Goal: Task Accomplishment & Management: Manage account settings

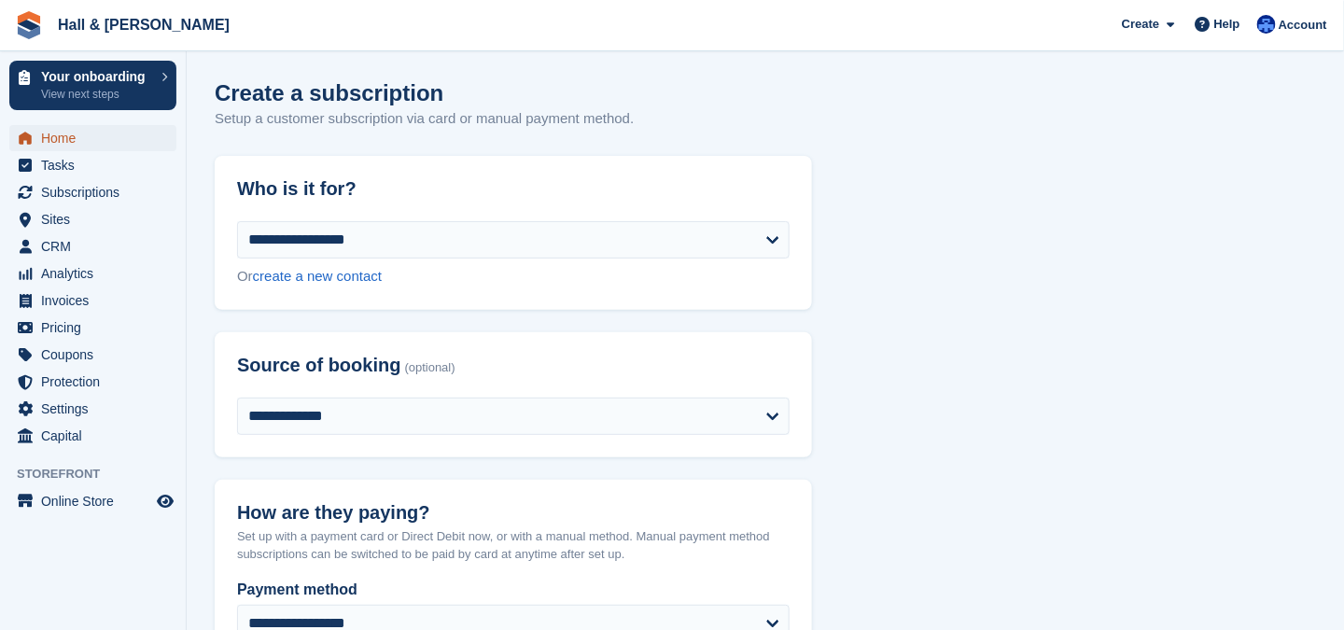
click at [58, 134] on span "Home" at bounding box center [97, 138] width 112 height 26
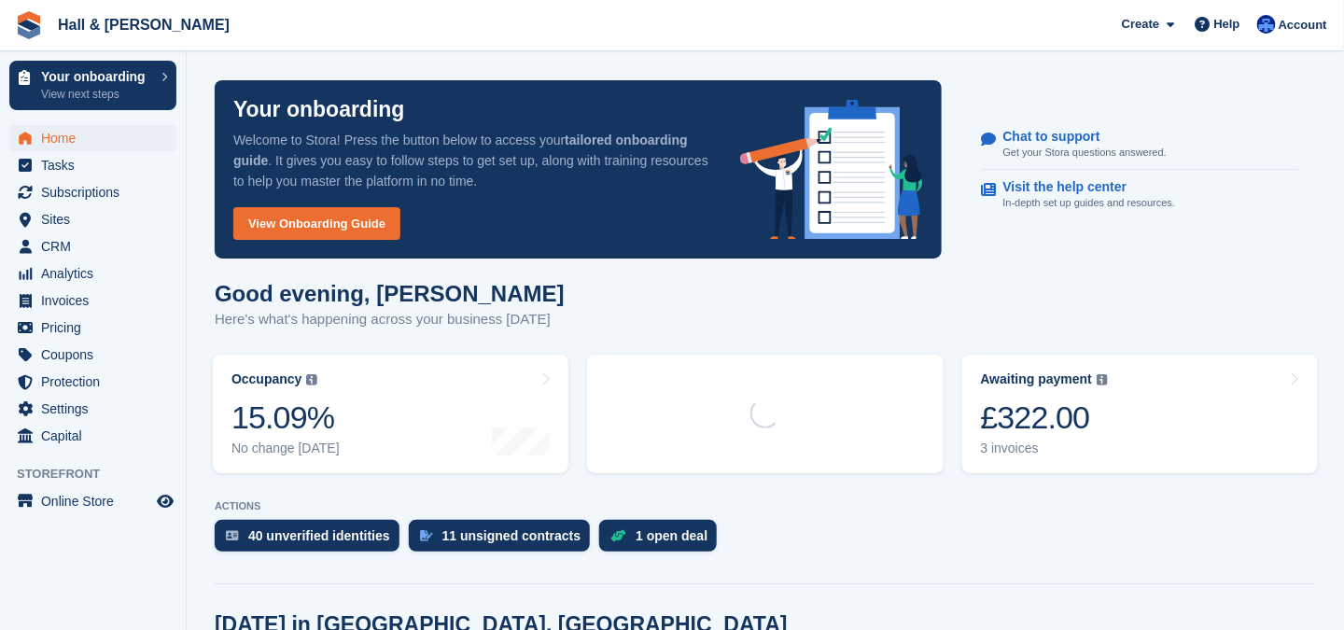
click at [470, 343] on div "Good evening, Claire Here's what's happening across your business today" at bounding box center [765, 317] width 1101 height 72
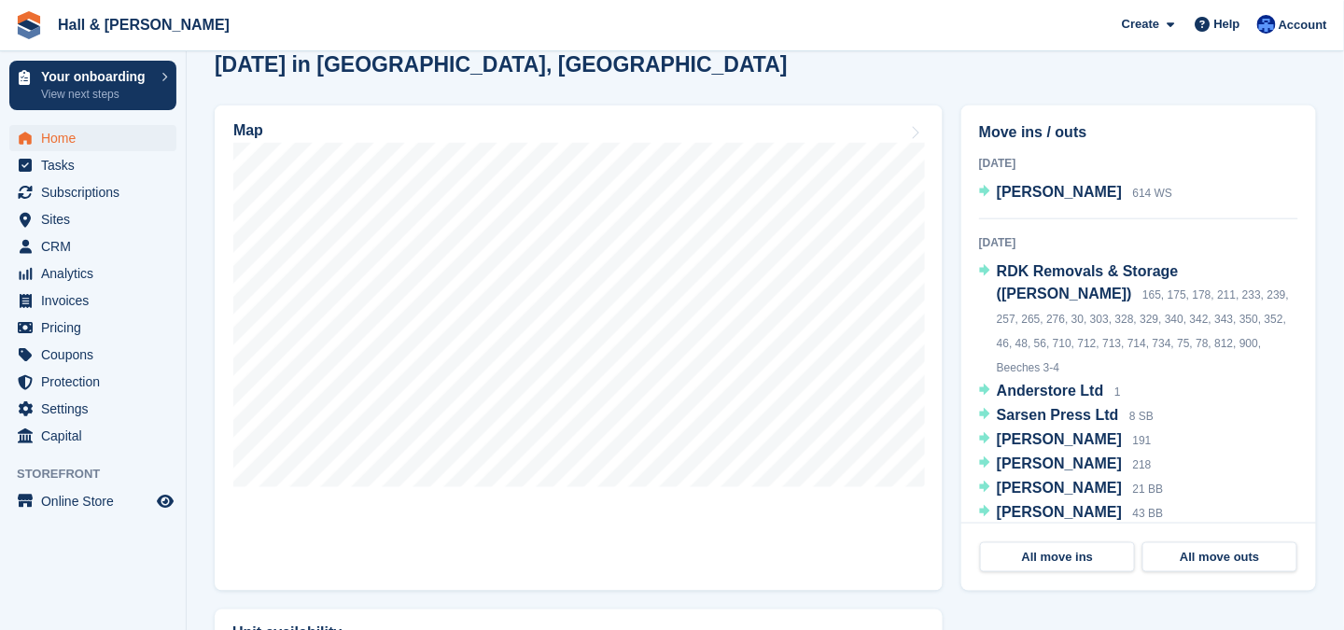
scroll to position [93, 0]
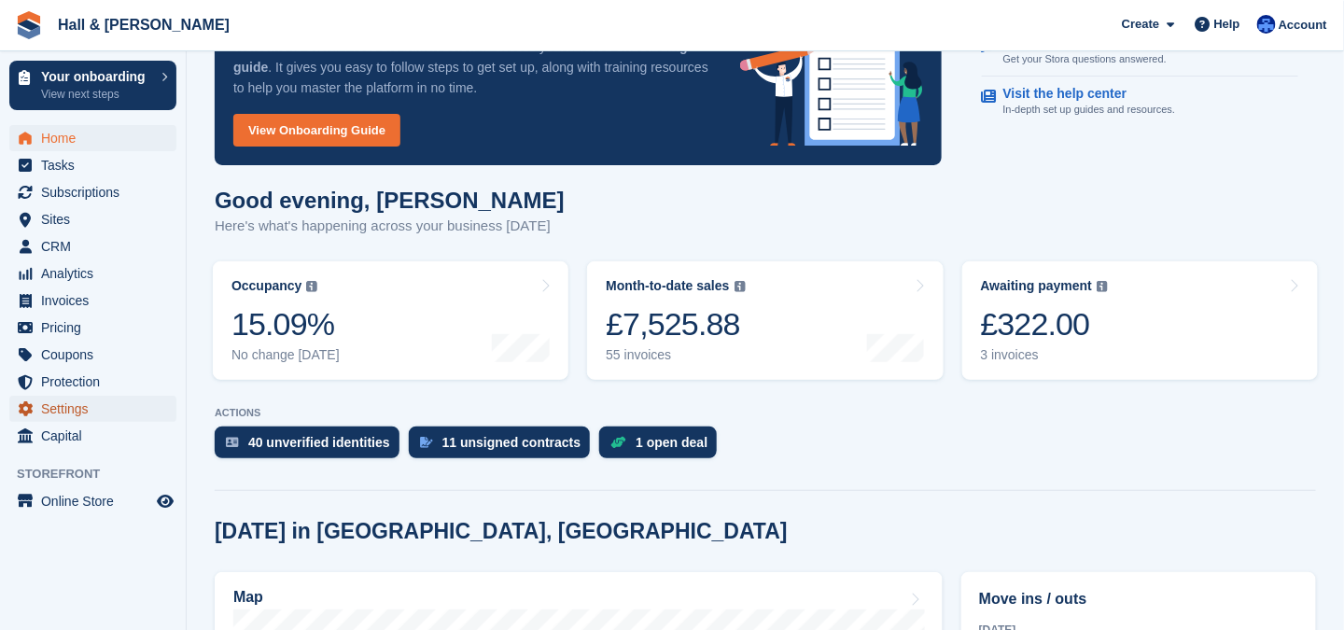
click at [73, 411] on span "Settings" at bounding box center [97, 409] width 112 height 26
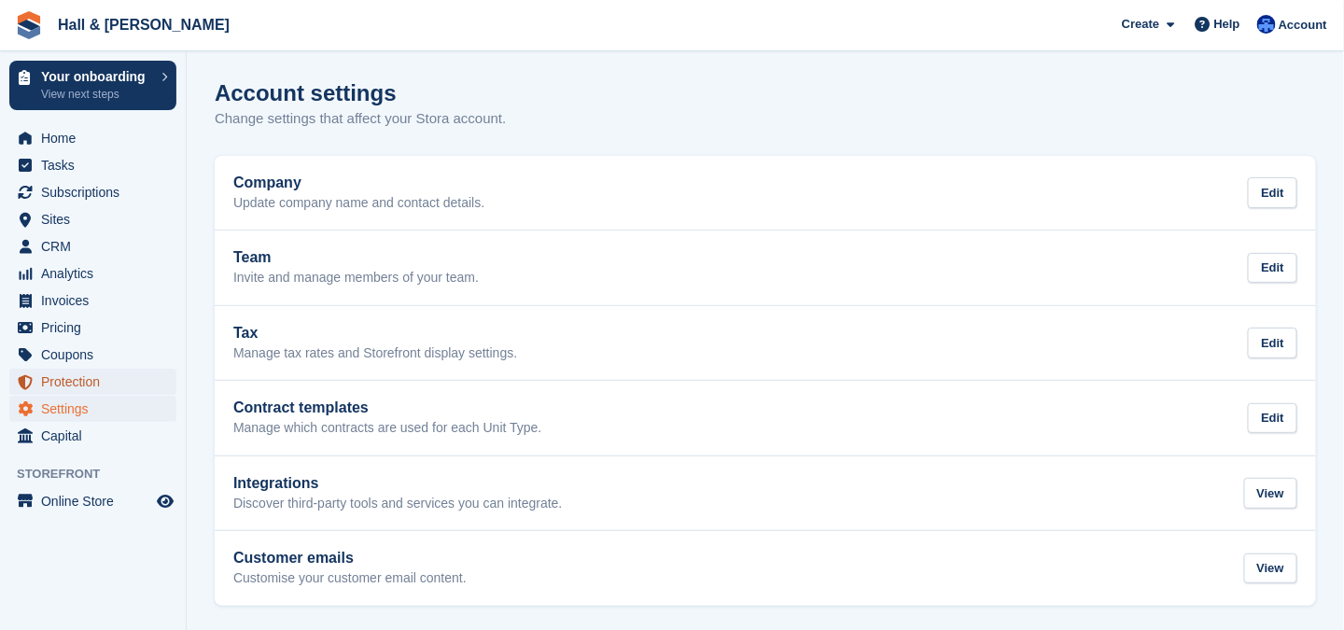
click at [69, 382] on span "Protection" at bounding box center [97, 382] width 112 height 26
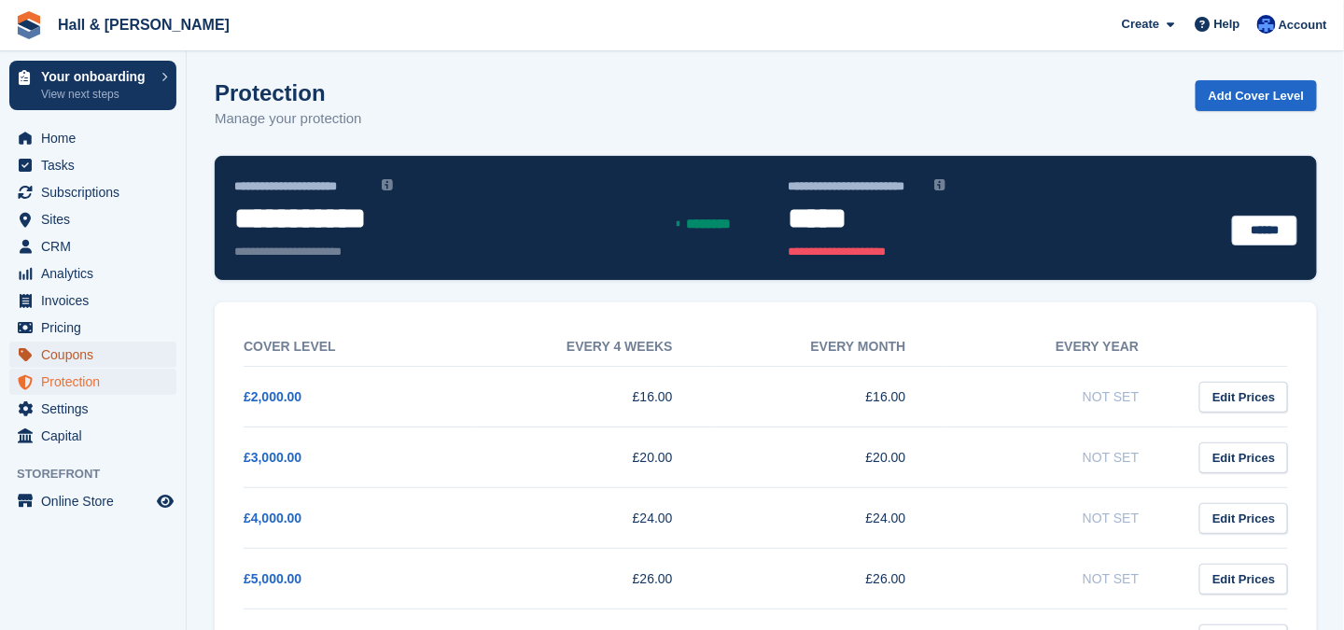
click at [72, 355] on span "Coupons" at bounding box center [97, 355] width 112 height 26
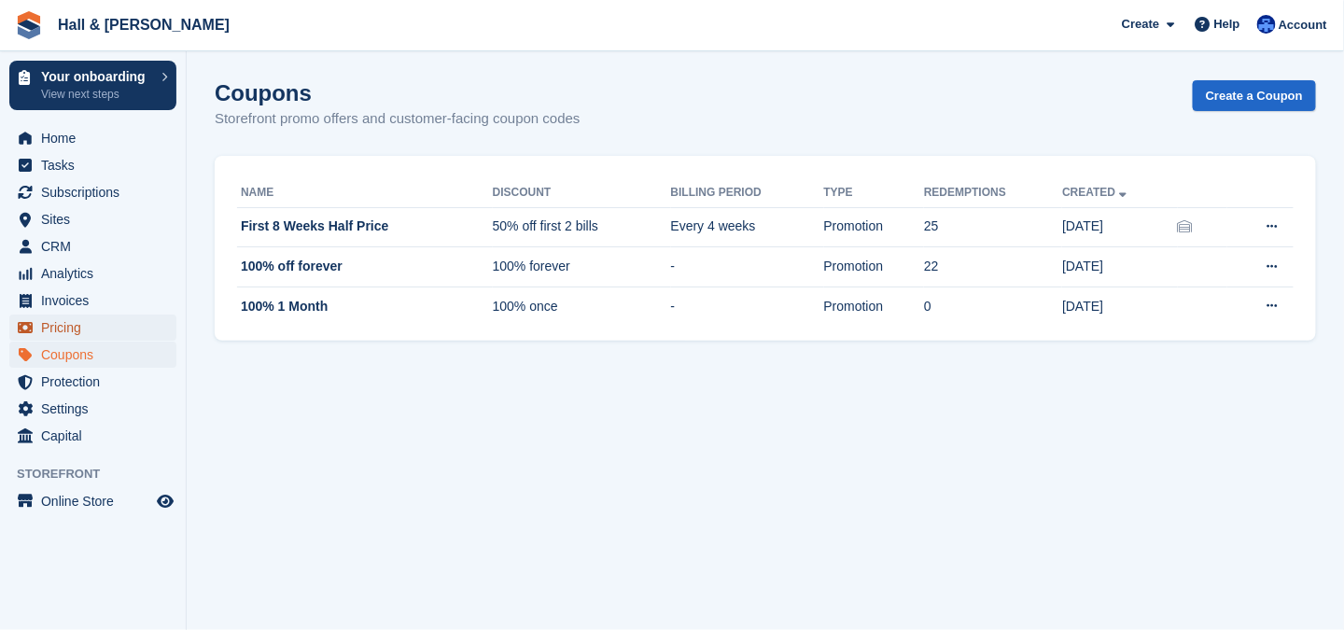
click at [65, 326] on span "Pricing" at bounding box center [97, 328] width 112 height 26
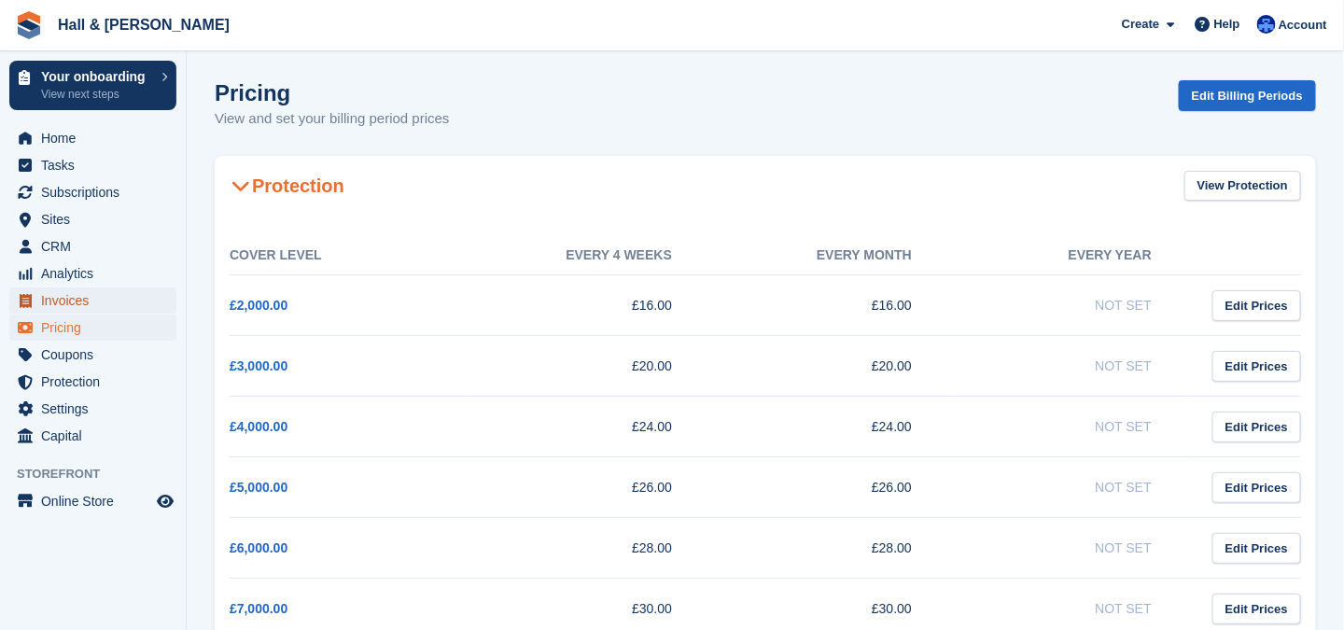
click at [63, 301] on span "Invoices" at bounding box center [97, 300] width 112 height 26
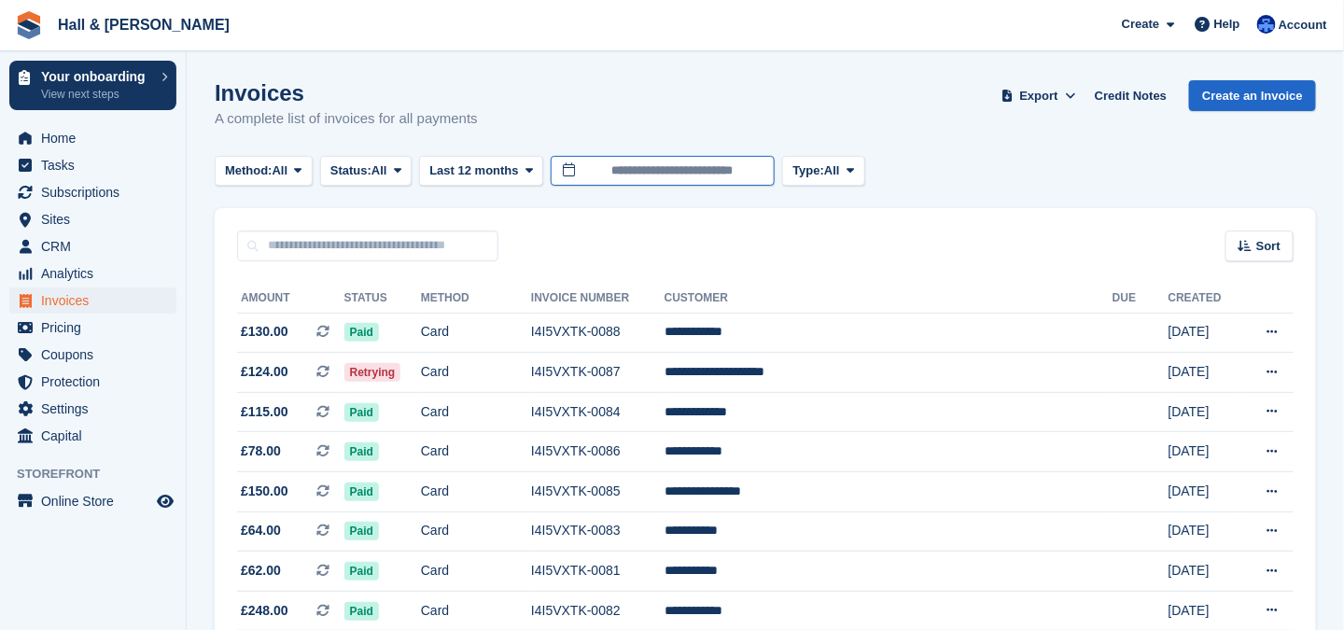
click at [735, 175] on input "**********" at bounding box center [663, 171] width 224 height 31
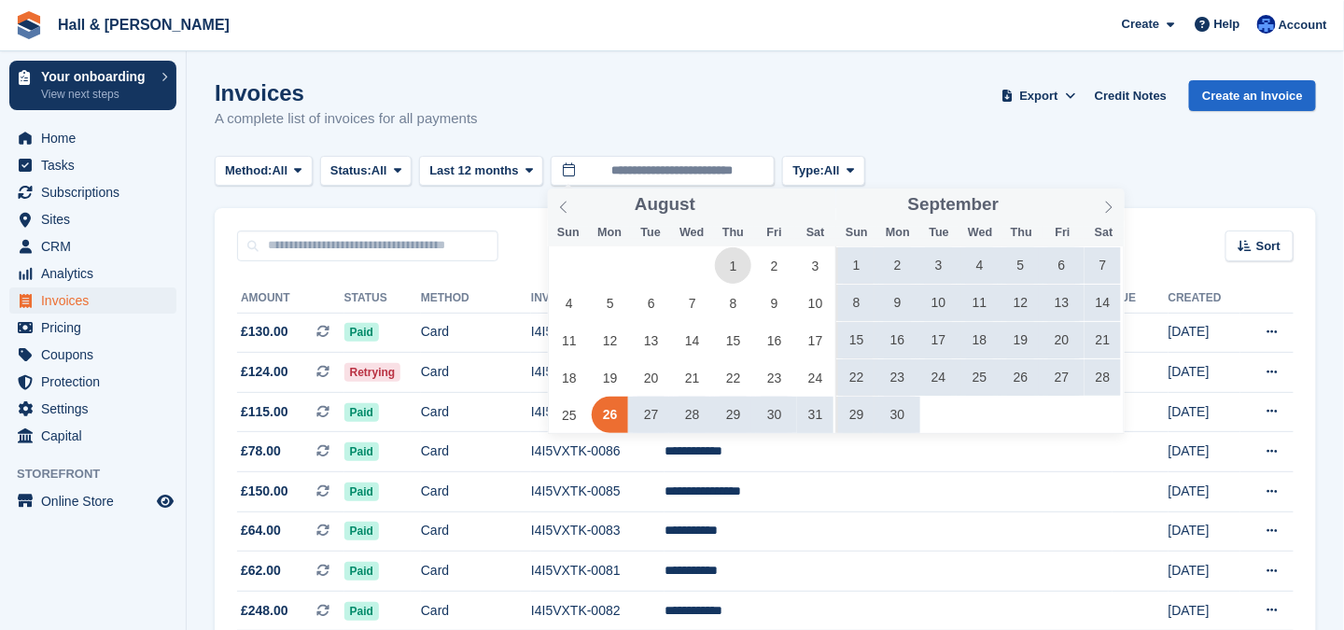
click at [730, 269] on span "1" at bounding box center [733, 265] width 36 height 36
type input "**********"
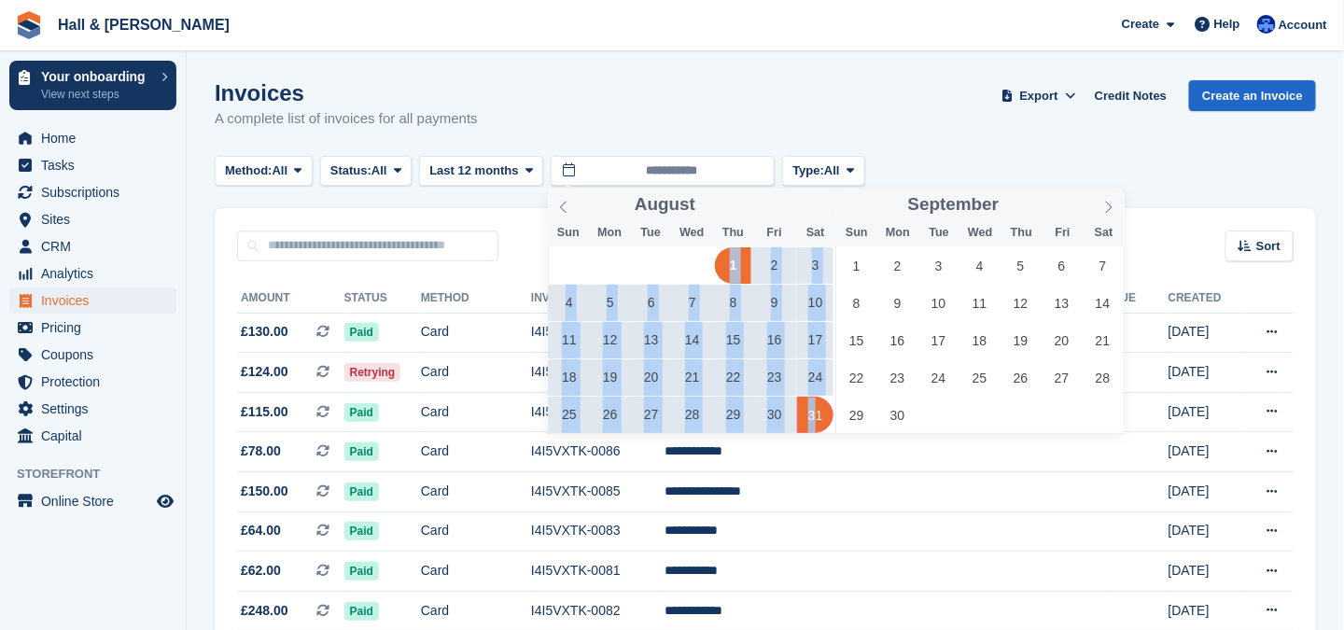
drag, startPoint x: 730, startPoint y: 269, endPoint x: 817, endPoint y: 414, distance: 169.5
click at [817, 414] on div "28 29 30 31 1 2 3 4 5 6 7 8 9 10 11 12 13 14 15 16 17 18 19 20 21 22 23 24 25 2…" at bounding box center [692, 339] width 287 height 187
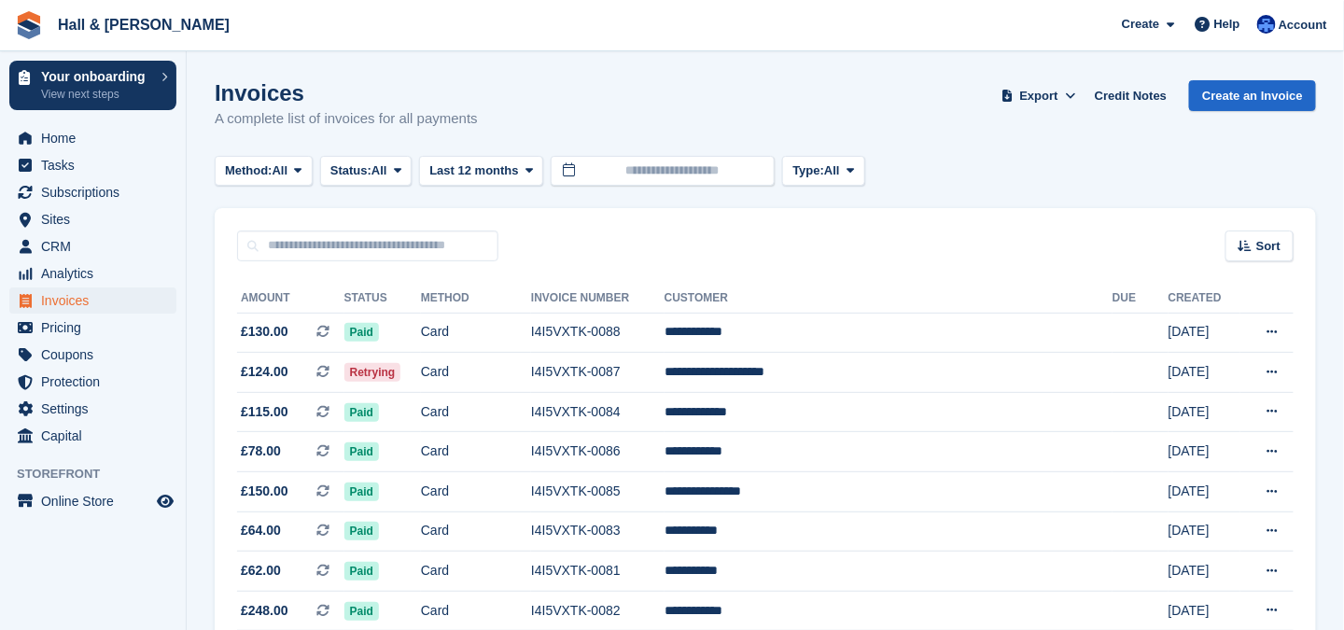
click at [783, 83] on div "Invoices A complete list of invoices for all payments Export Export Invoices Ex…" at bounding box center [765, 116] width 1101 height 72
click at [749, 176] on input "text" at bounding box center [663, 171] width 224 height 31
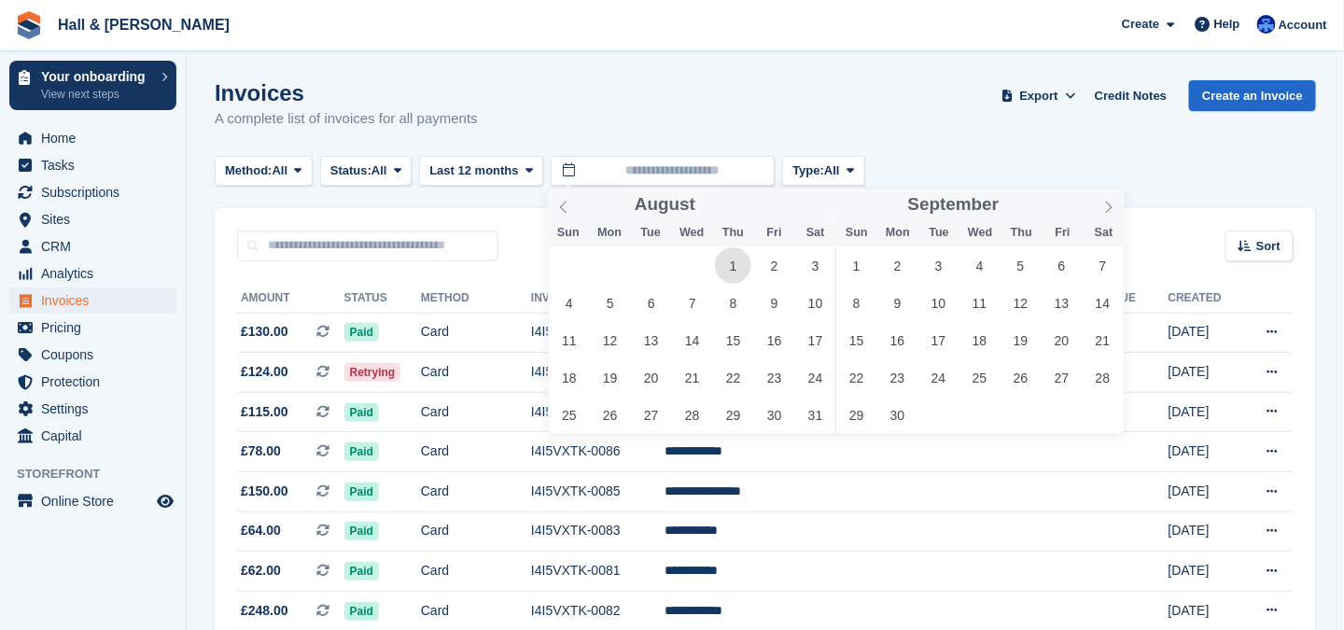
click at [731, 267] on span "1" at bounding box center [733, 265] width 36 height 36
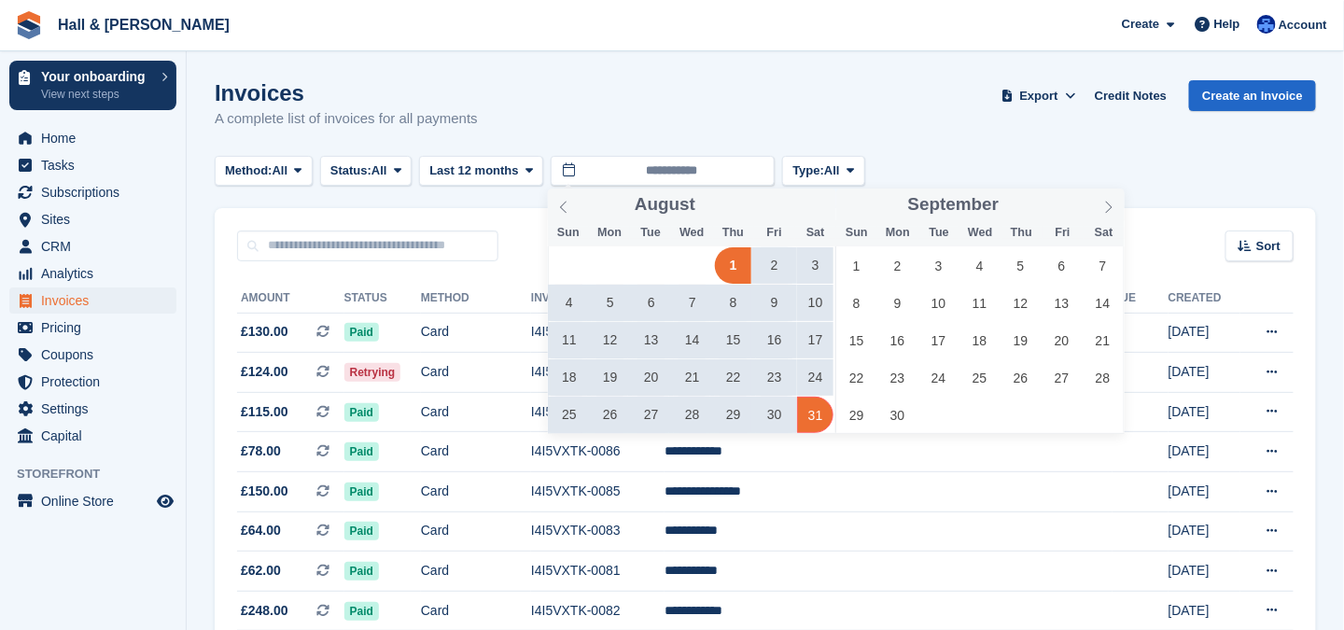
click at [819, 421] on span "31" at bounding box center [815, 415] width 36 height 36
type input "**********"
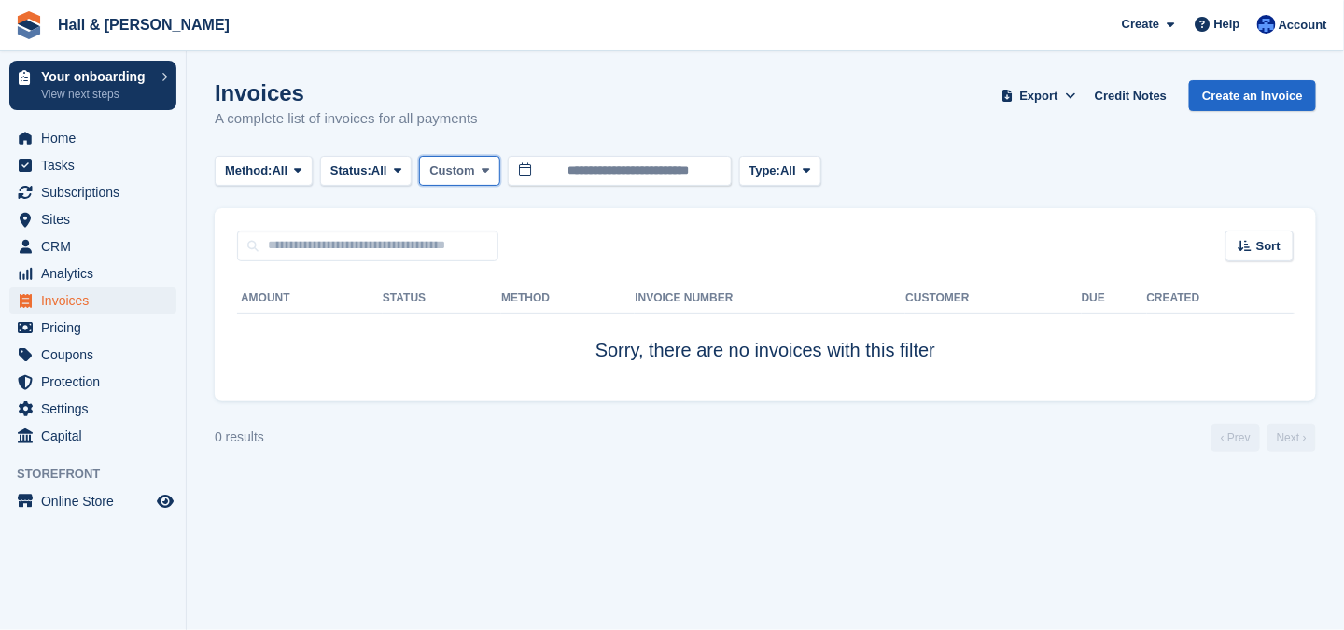
click at [487, 175] on icon at bounding box center [485, 170] width 7 height 12
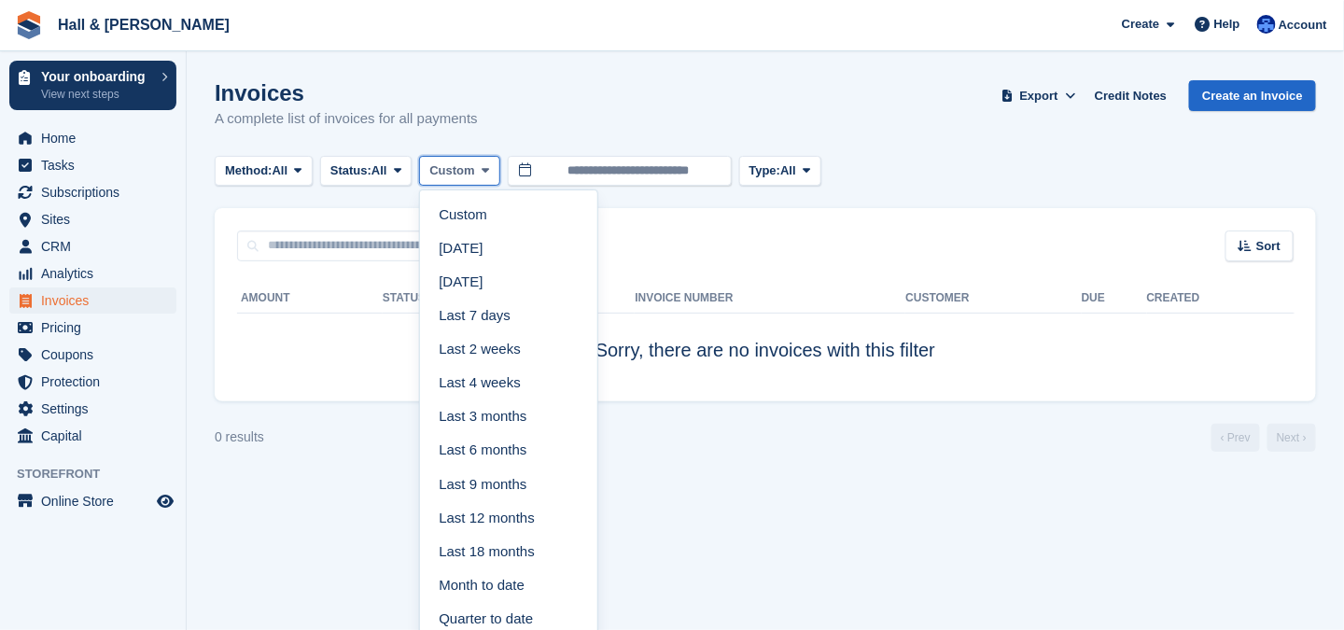
click at [487, 175] on icon at bounding box center [485, 170] width 7 height 12
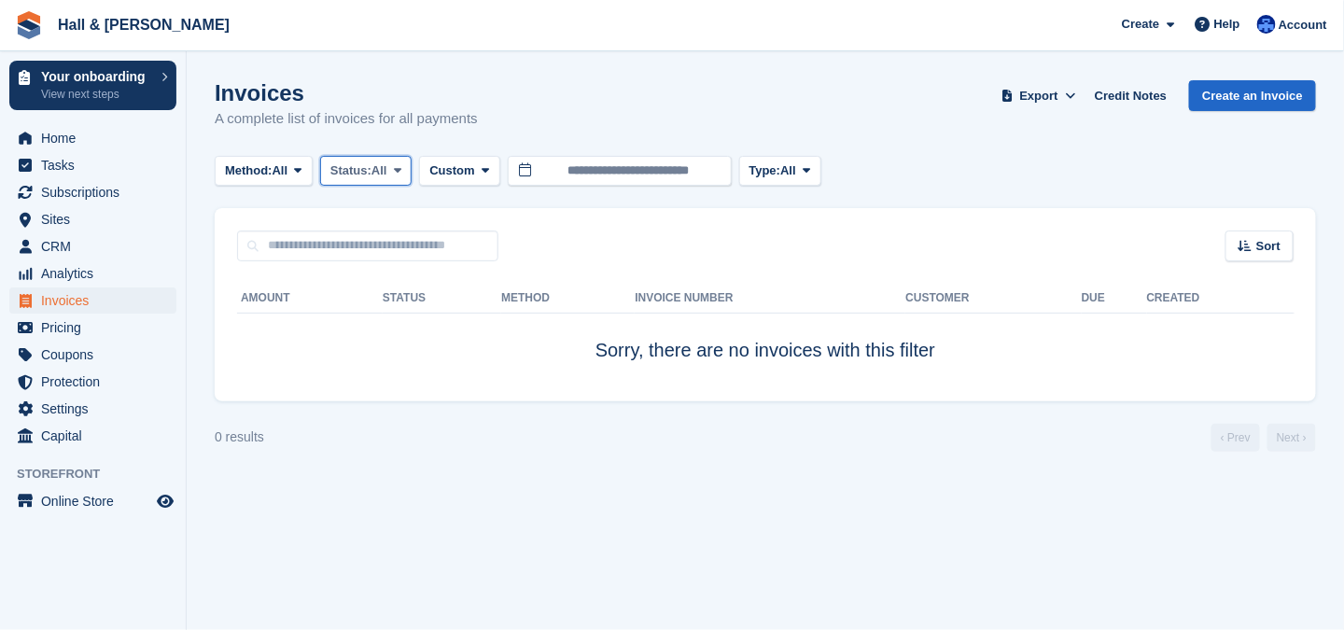
click at [400, 168] on icon at bounding box center [397, 170] width 7 height 12
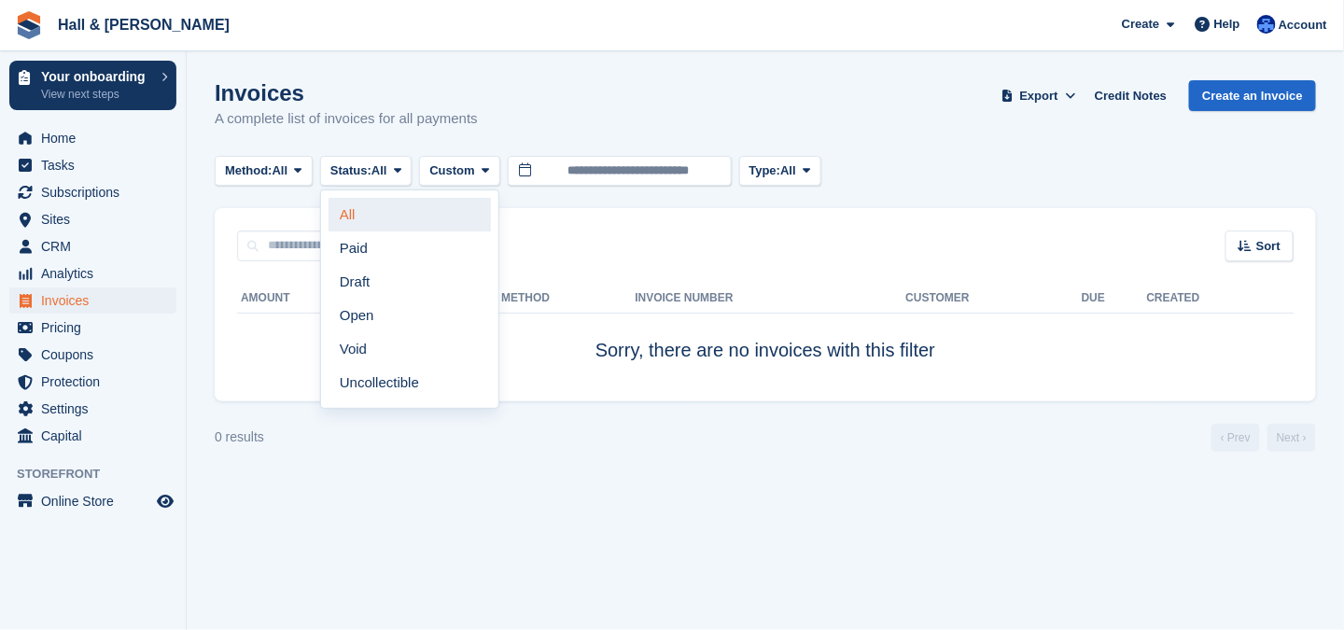
click at [364, 217] on link "All" at bounding box center [410, 215] width 162 height 34
click at [1252, 245] on icon at bounding box center [1246, 246] width 14 height 12
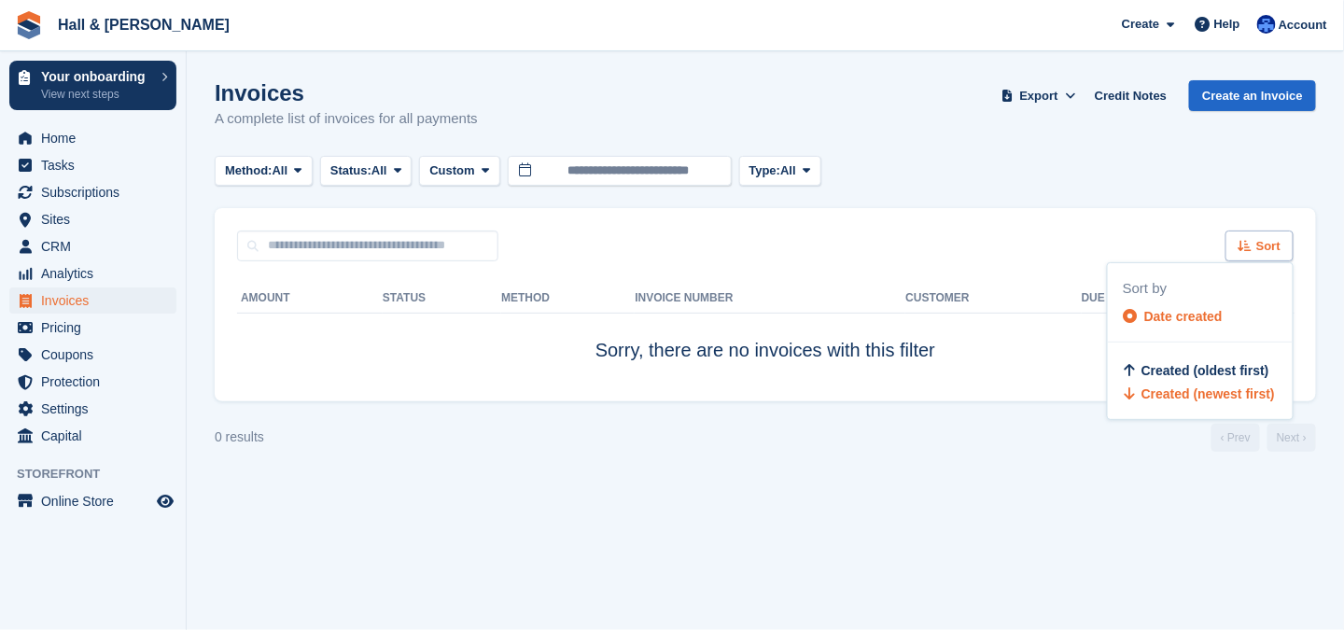
click at [1252, 245] on icon at bounding box center [1246, 246] width 14 height 12
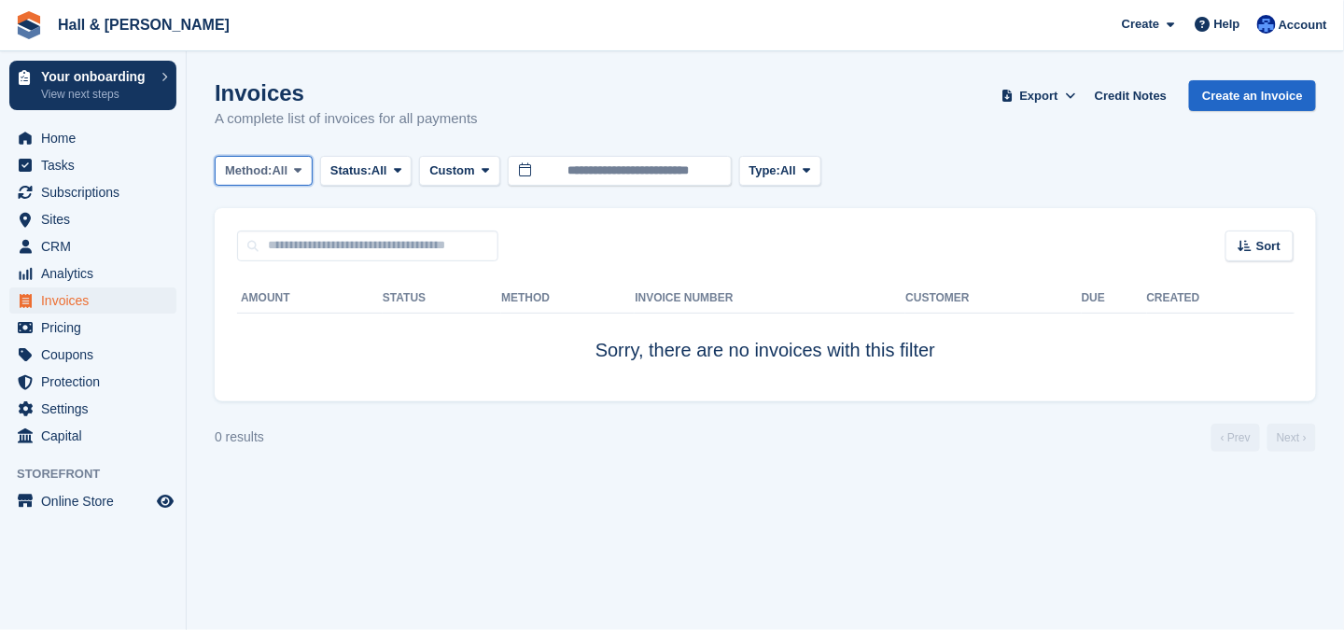
click at [301, 166] on icon at bounding box center [297, 170] width 7 height 12
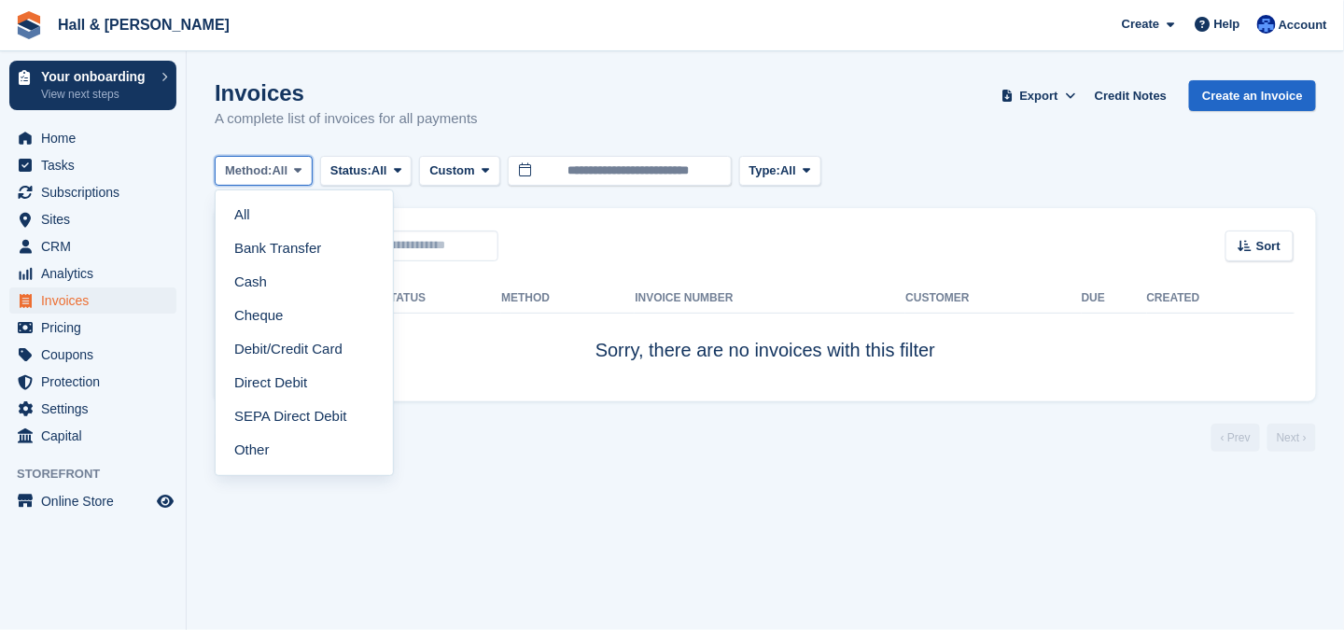
click at [301, 170] on icon at bounding box center [297, 170] width 7 height 12
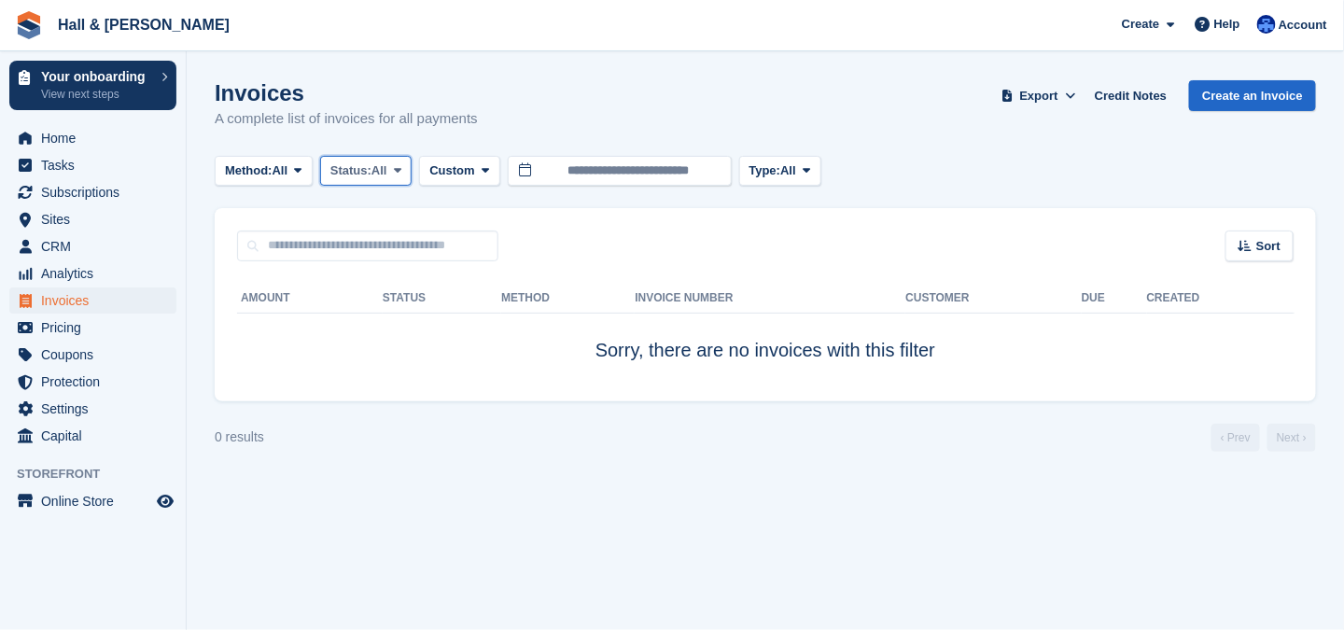
click at [398, 165] on span at bounding box center [397, 170] width 15 height 15
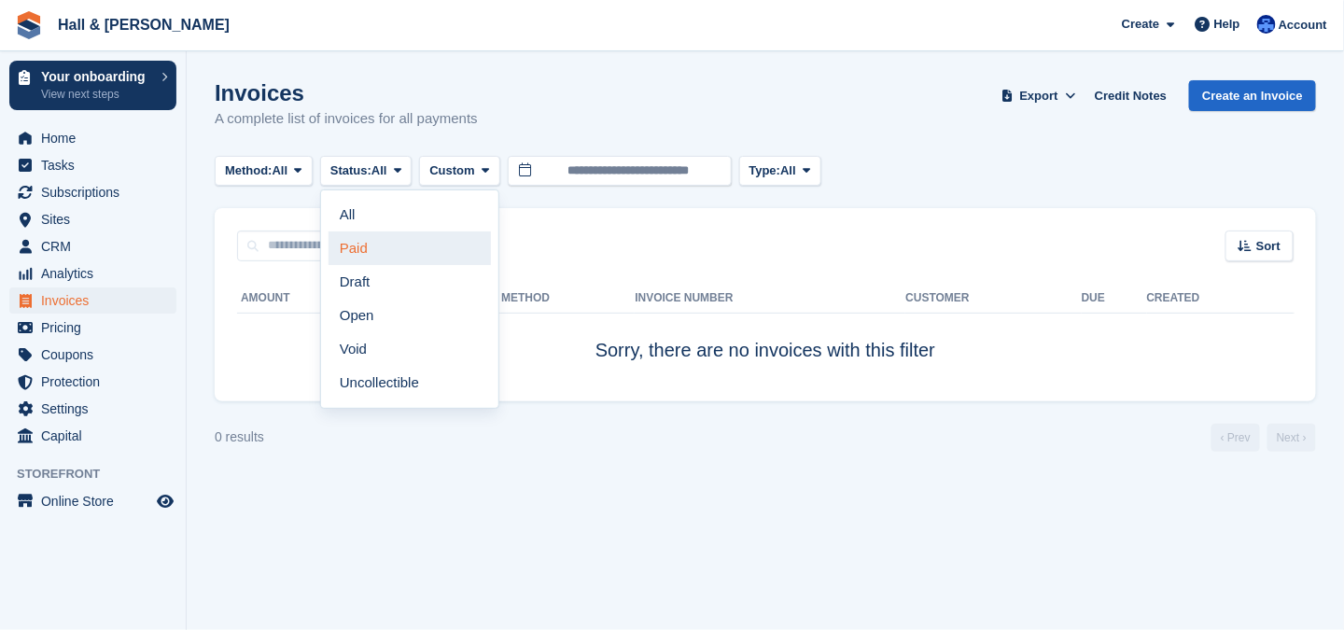
click at [360, 250] on link "Paid" at bounding box center [410, 248] width 162 height 34
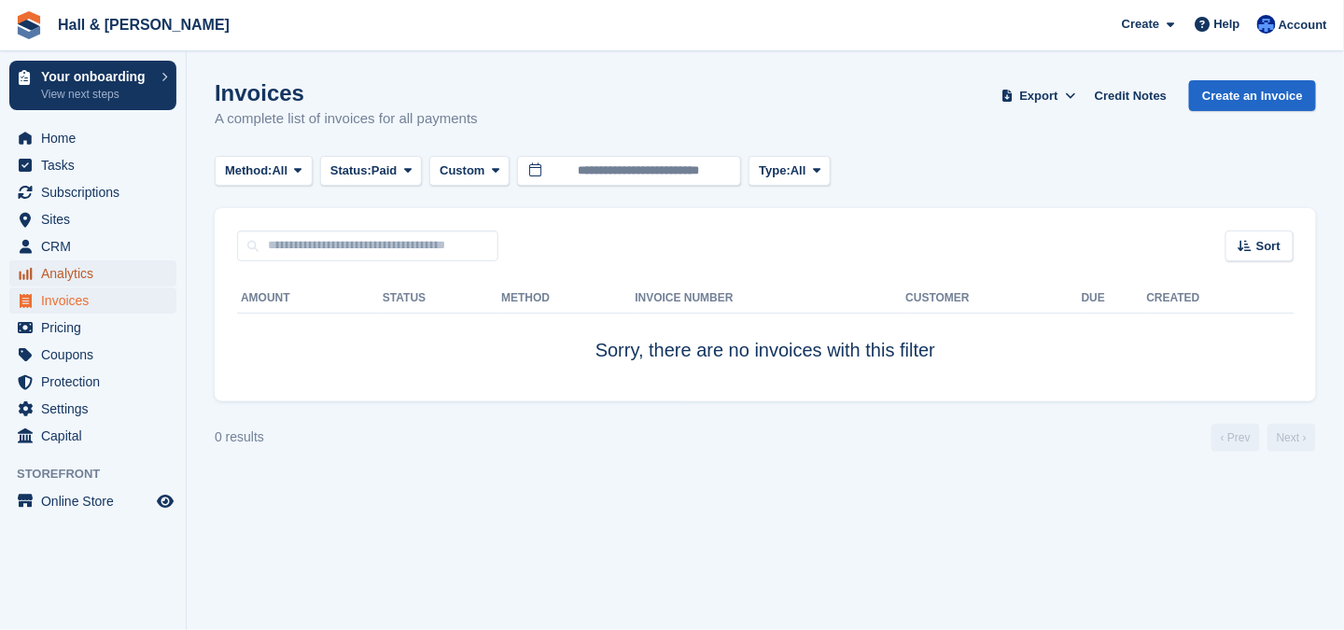
click at [97, 271] on span "Analytics" at bounding box center [97, 273] width 112 height 26
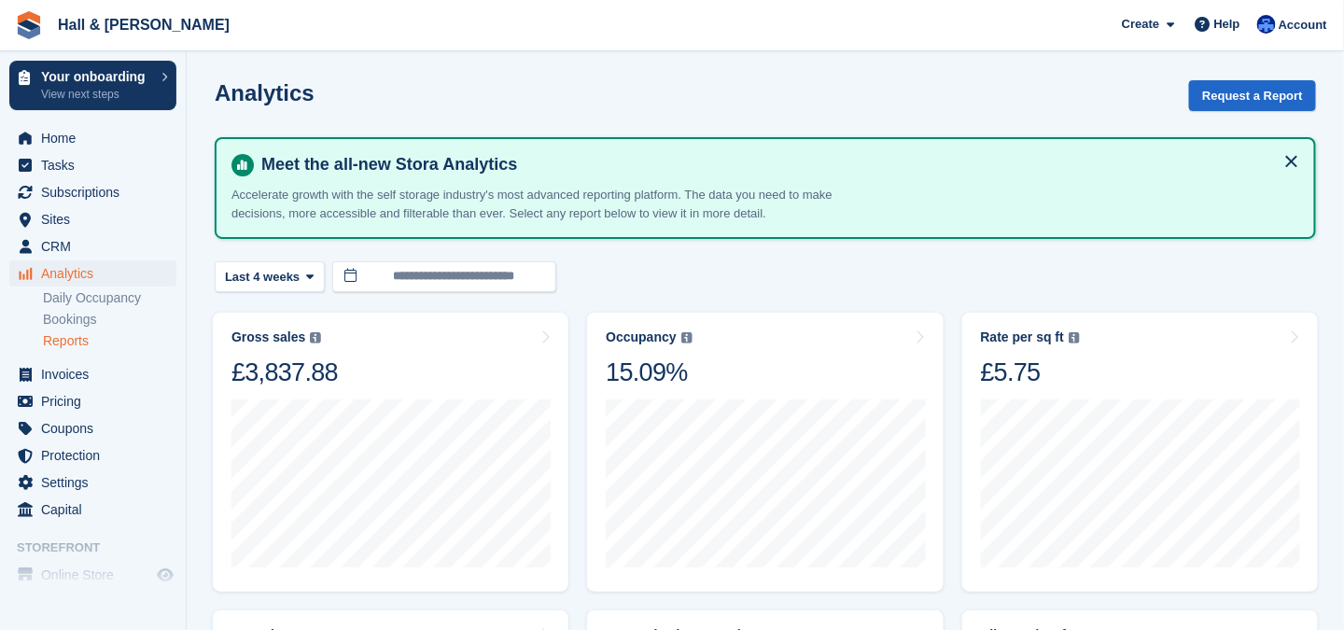
click at [68, 340] on link "Reports" at bounding box center [109, 341] width 133 height 18
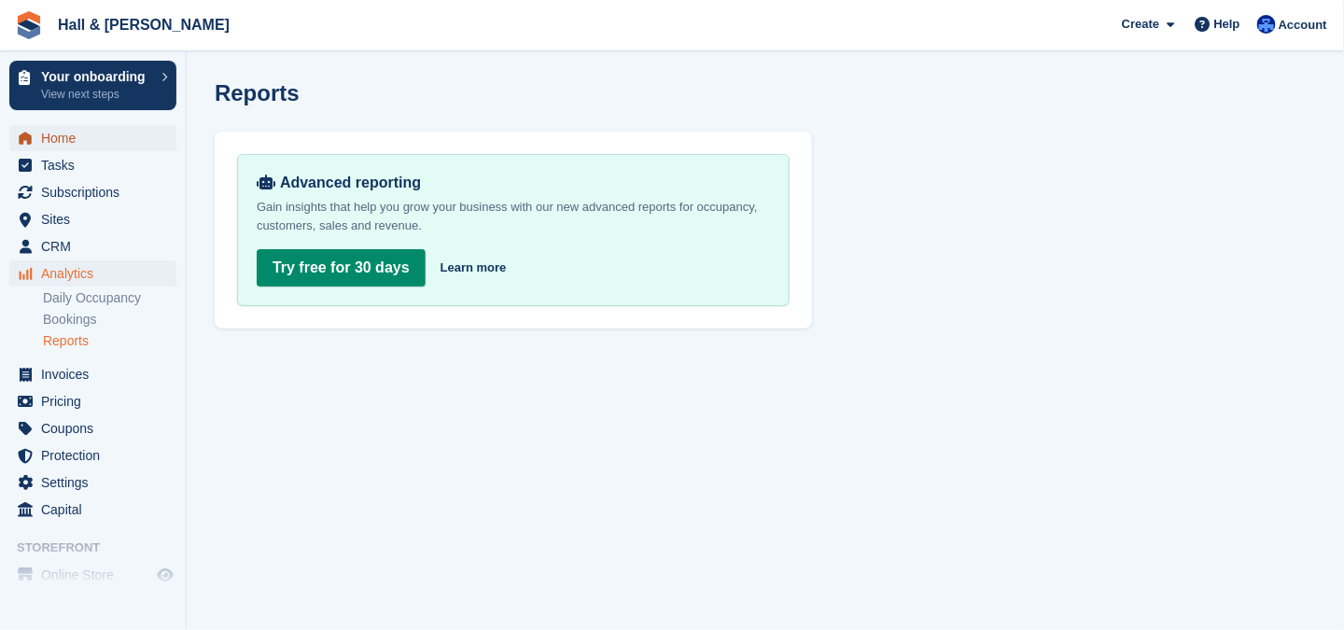
click at [60, 141] on span "Home" at bounding box center [97, 138] width 112 height 26
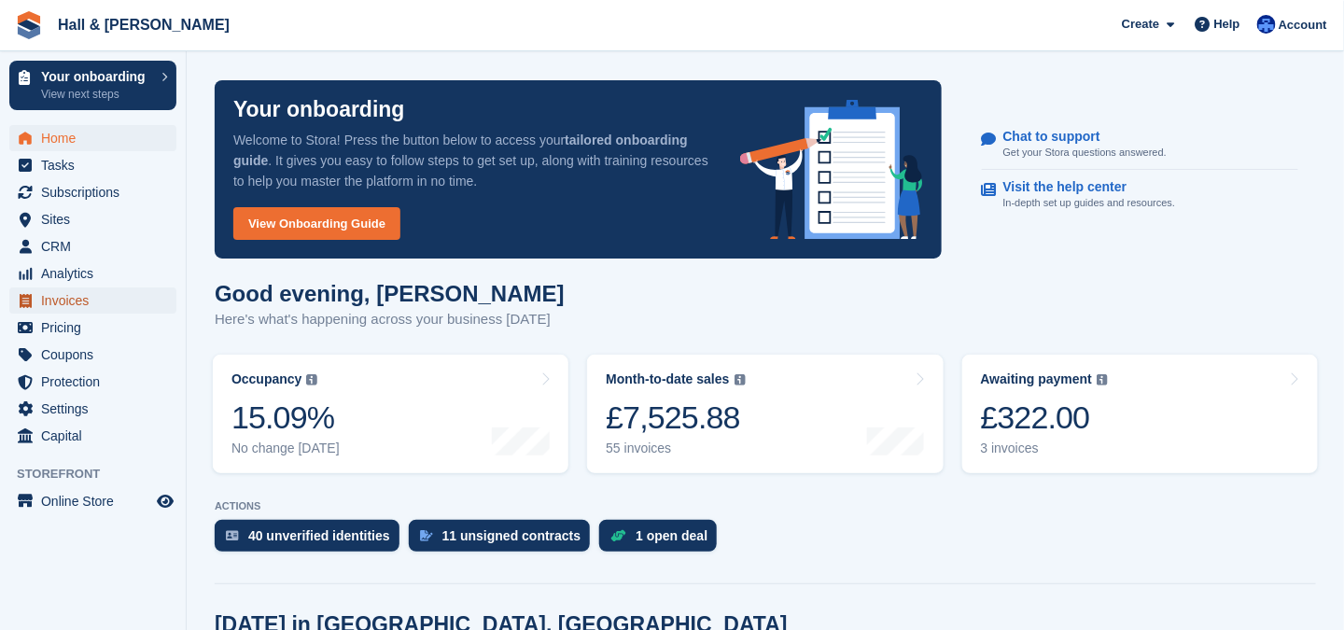
click at [68, 303] on span "Invoices" at bounding box center [97, 300] width 112 height 26
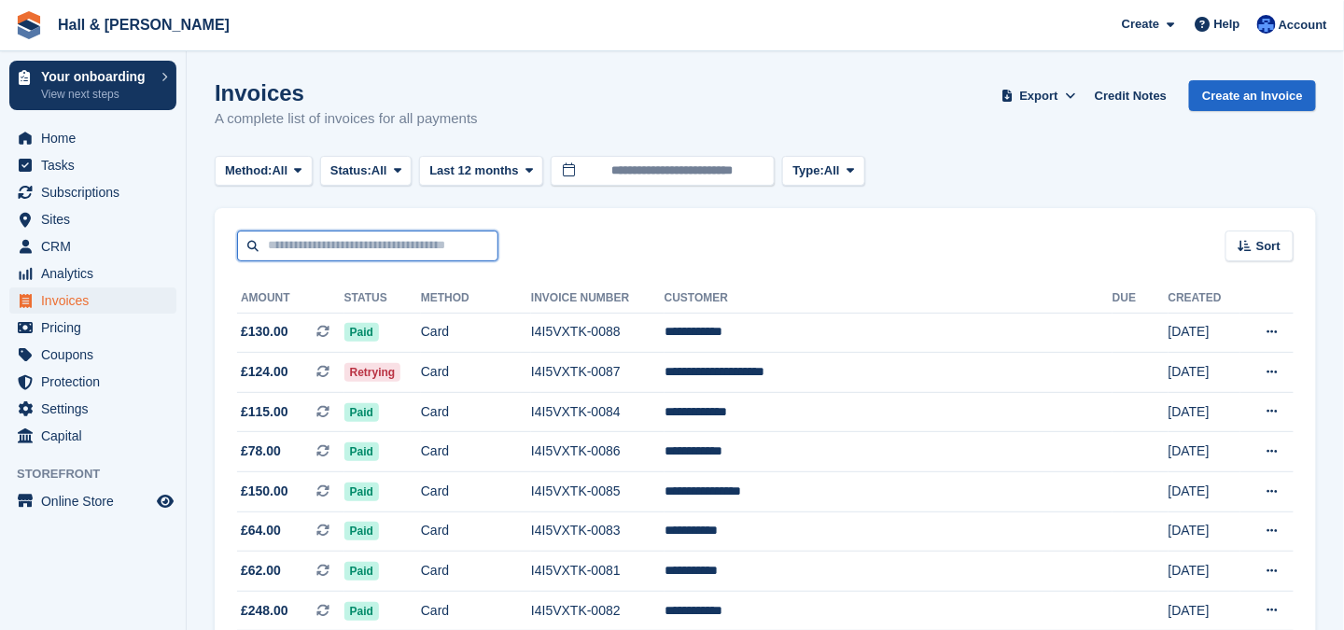
click at [291, 246] on input "text" at bounding box center [367, 246] width 261 height 31
click at [301, 170] on icon at bounding box center [297, 170] width 7 height 12
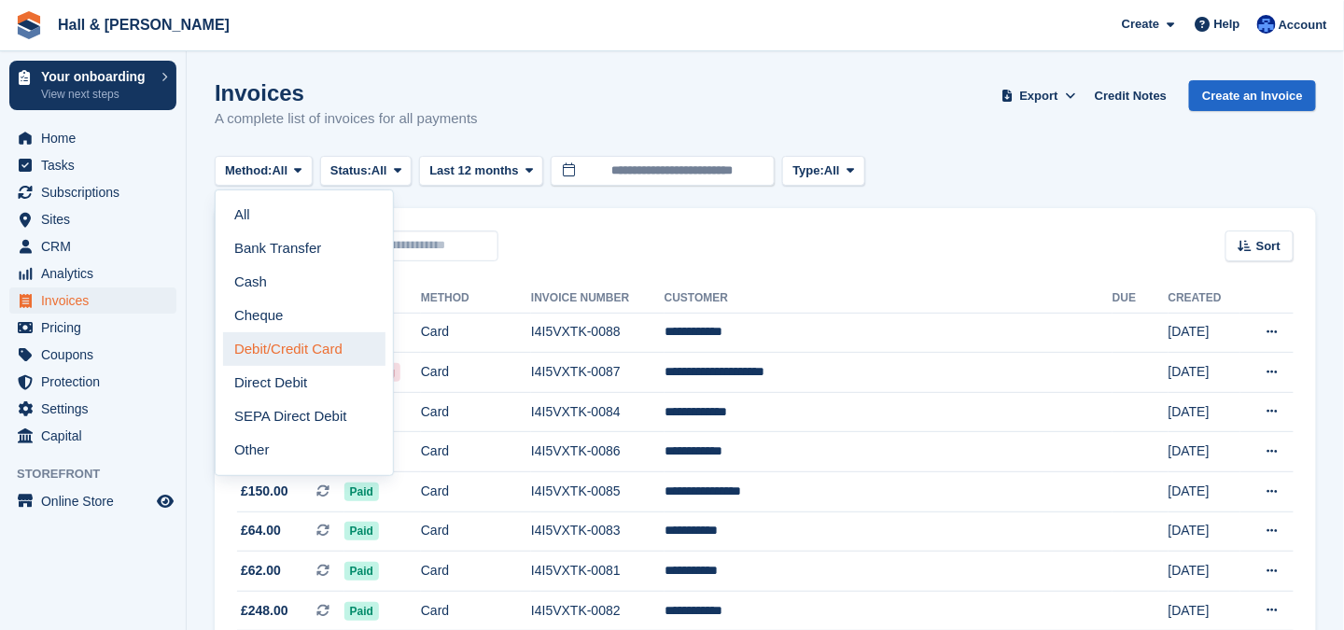
click at [299, 348] on link "Debit/Credit Card" at bounding box center [304, 349] width 162 height 34
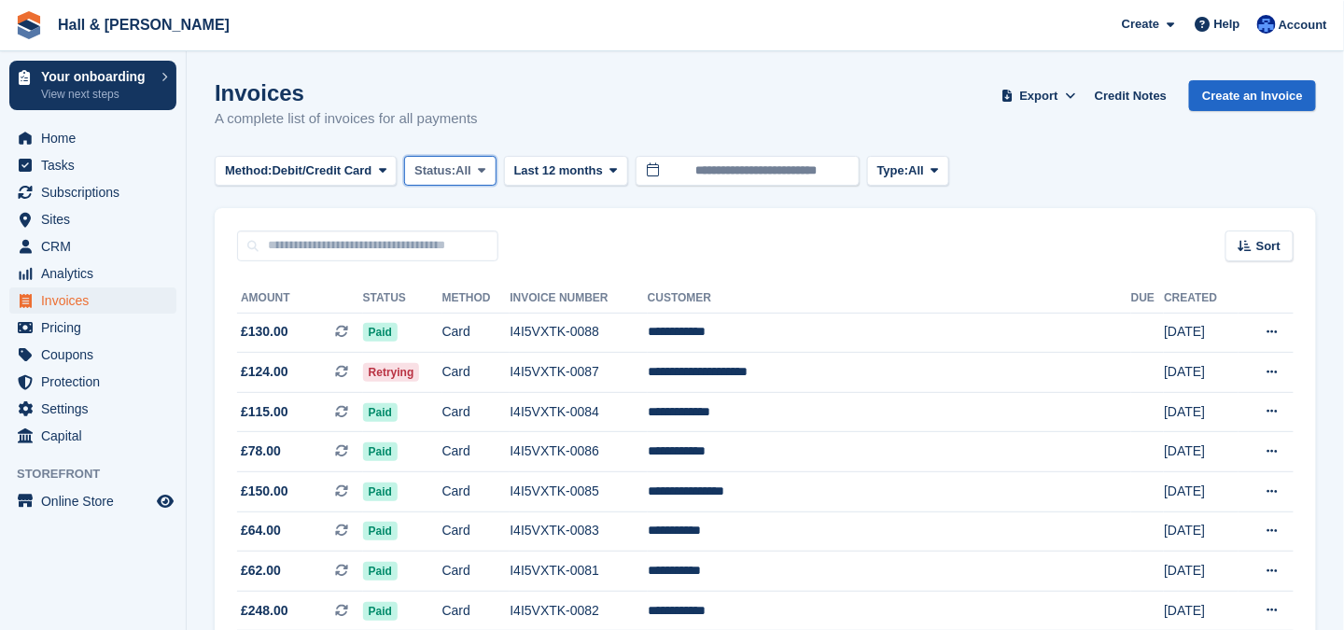
click at [485, 169] on icon at bounding box center [481, 170] width 7 height 12
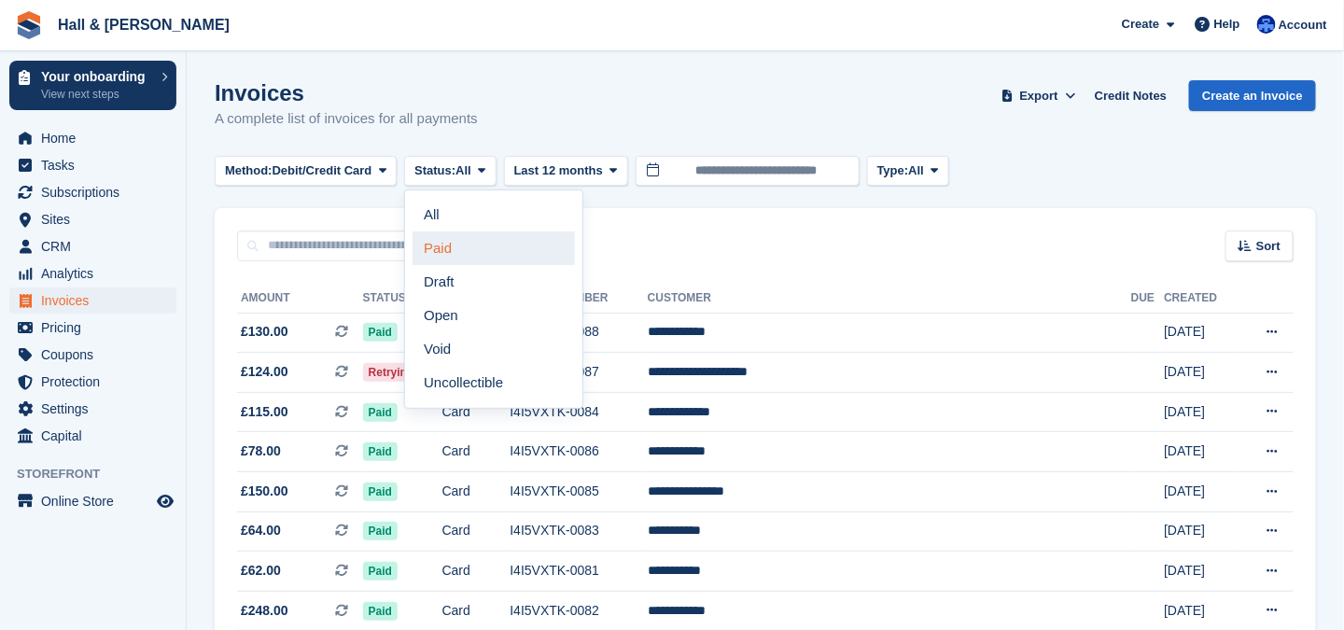
click at [441, 246] on link "Paid" at bounding box center [494, 248] width 162 height 34
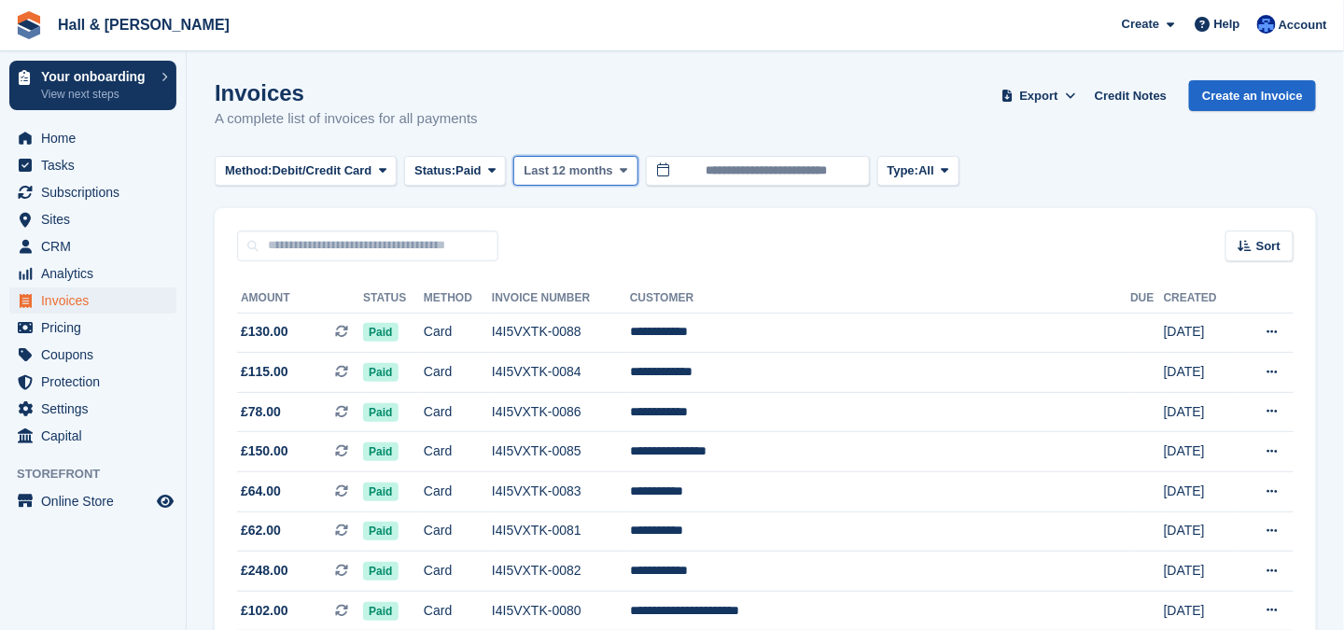
click at [620, 169] on icon at bounding box center [623, 170] width 7 height 12
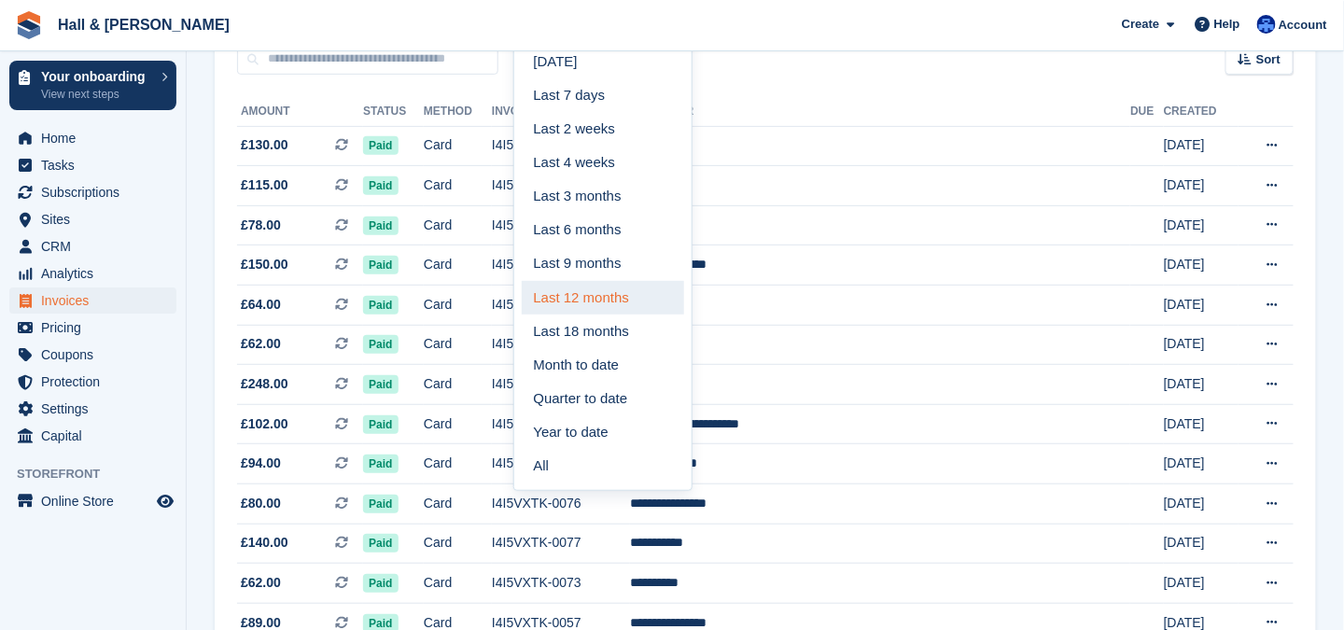
scroll to position [280, 0]
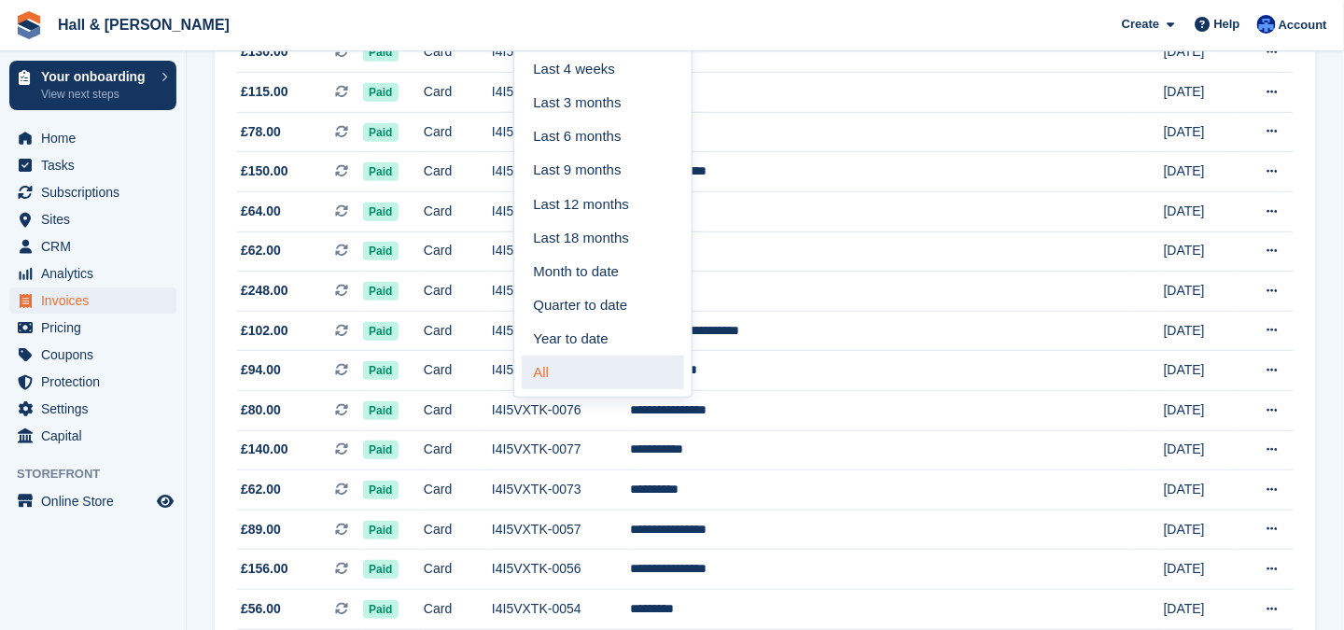
click at [545, 374] on link "All" at bounding box center [603, 373] width 162 height 34
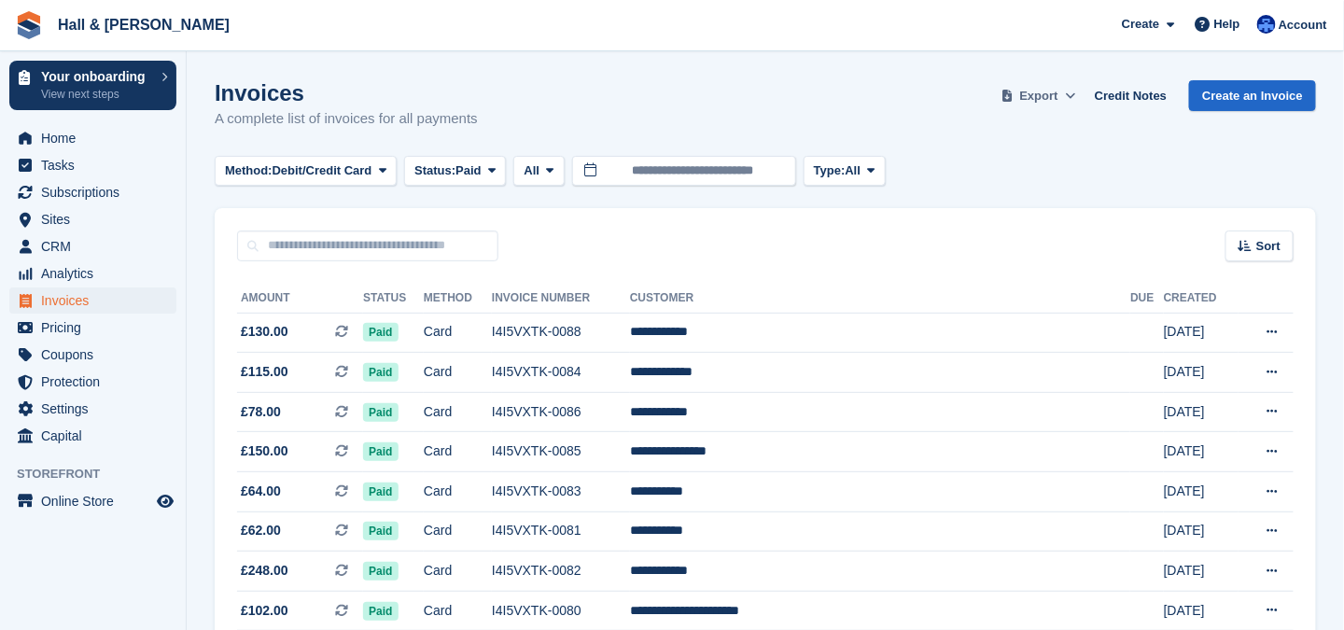
click at [1044, 99] on span "Export" at bounding box center [1039, 96] width 38 height 19
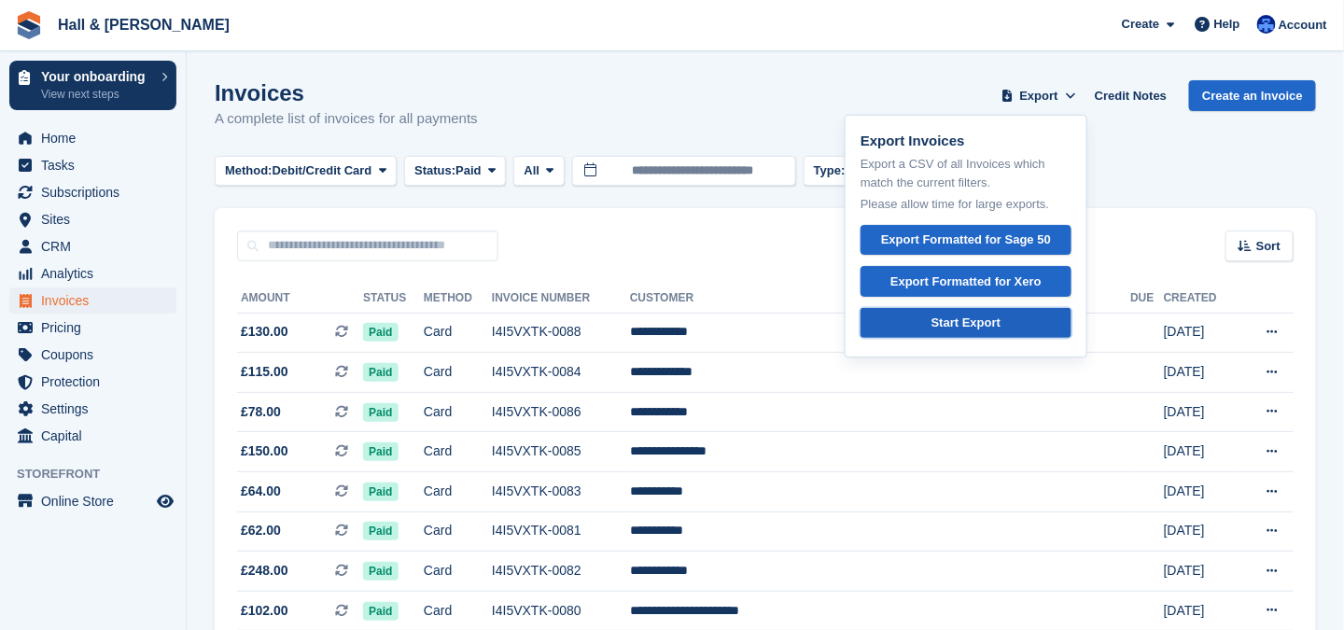
click at [987, 317] on div "Start Export" at bounding box center [966, 323] width 69 height 19
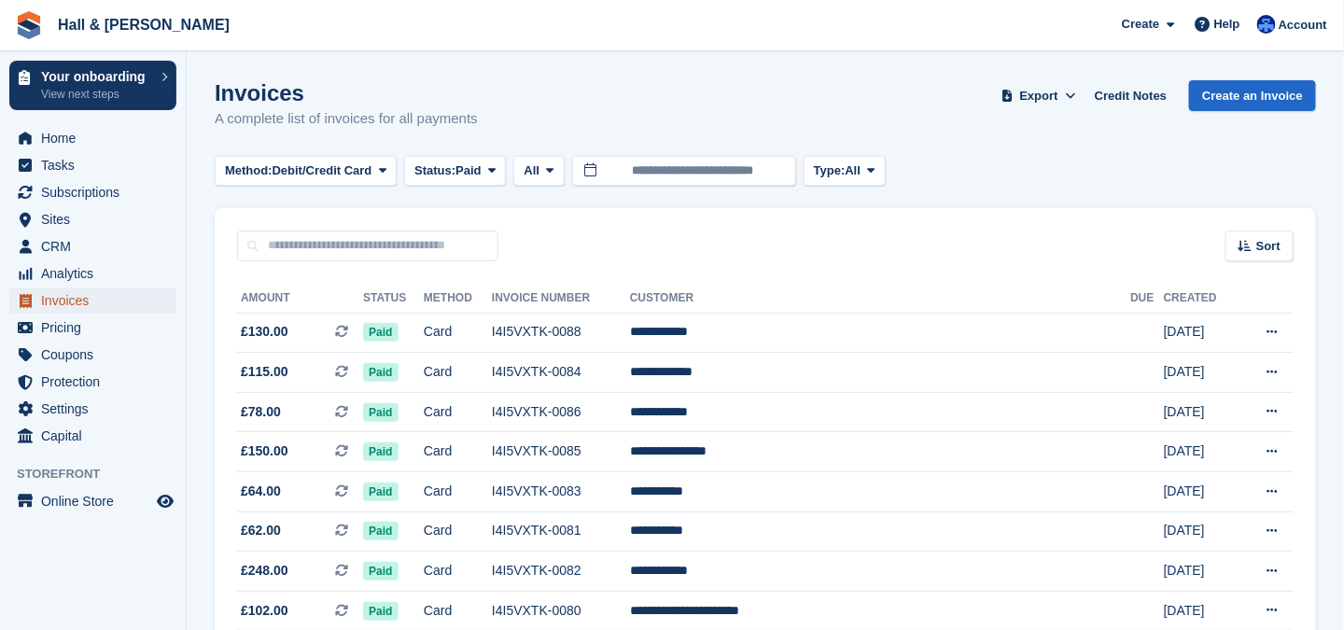
click at [72, 303] on span "Invoices" at bounding box center [97, 300] width 112 height 26
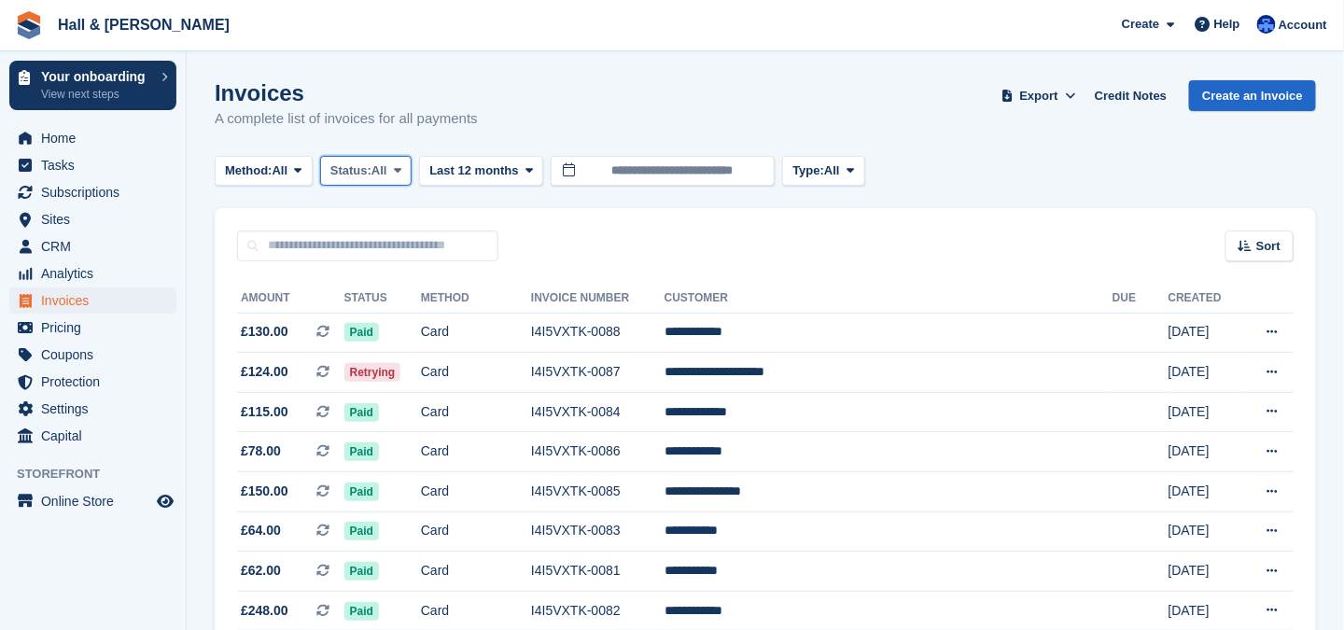
click at [405, 174] on span at bounding box center [397, 170] width 15 height 15
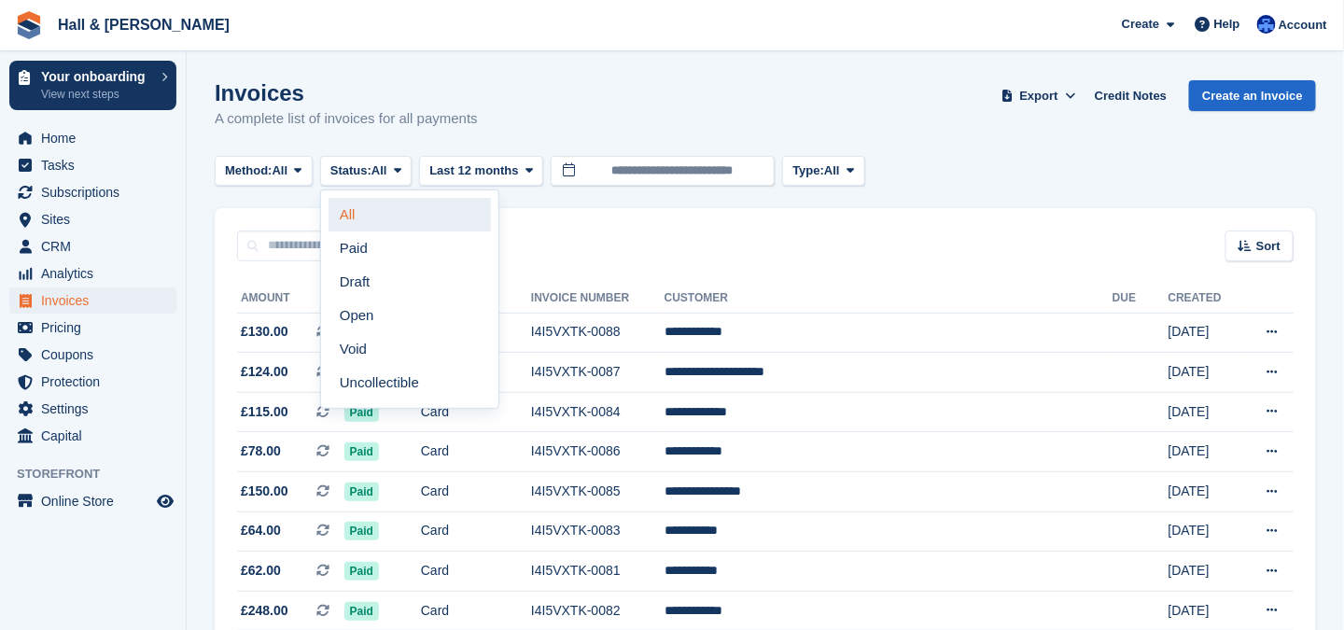
click at [353, 215] on link "All" at bounding box center [410, 215] width 162 height 34
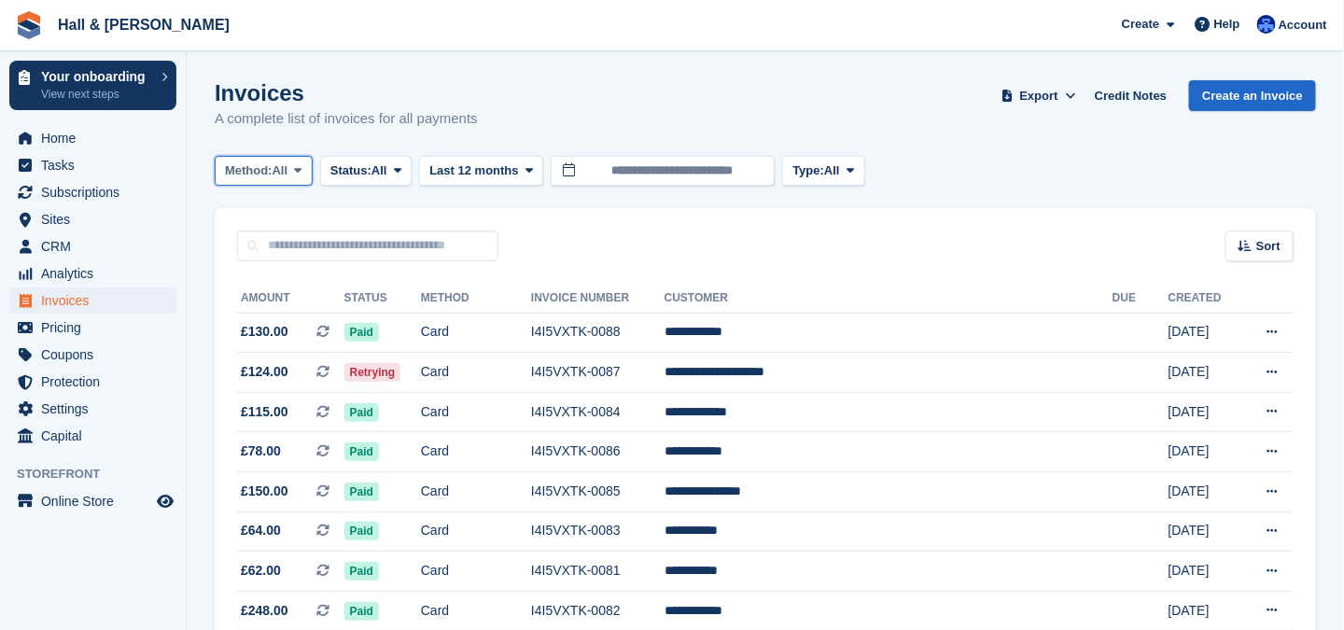
click at [301, 169] on icon at bounding box center [297, 170] width 7 height 12
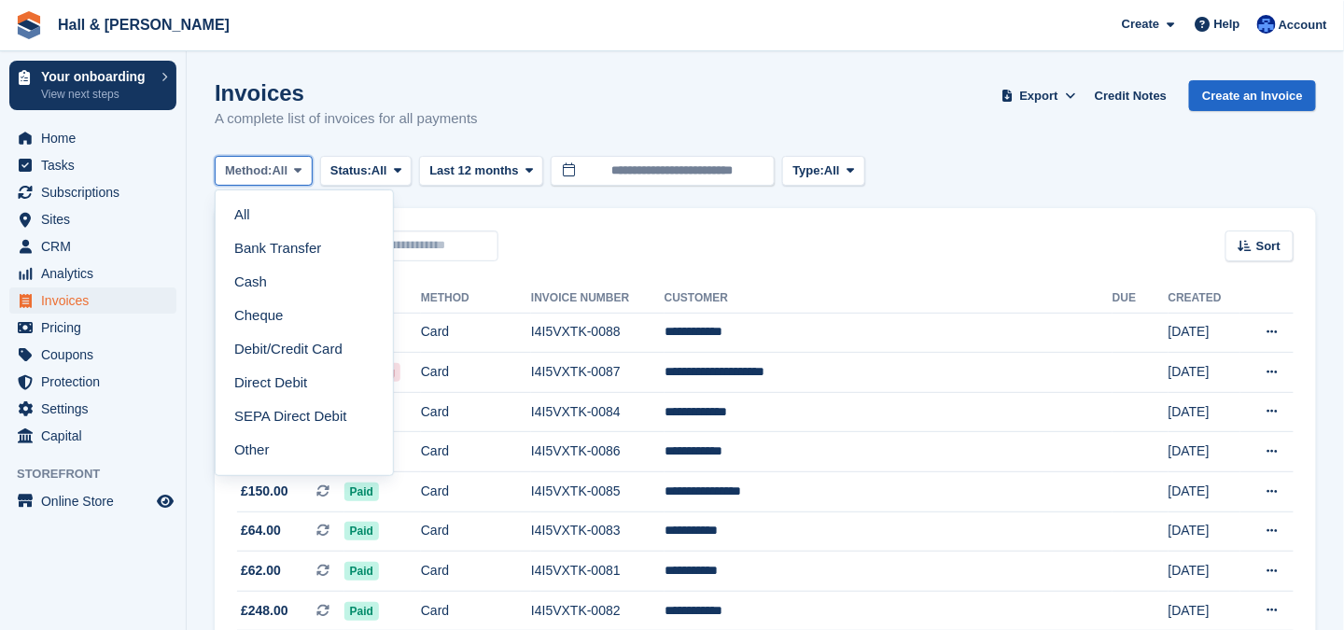
click at [301, 169] on icon at bounding box center [297, 170] width 7 height 12
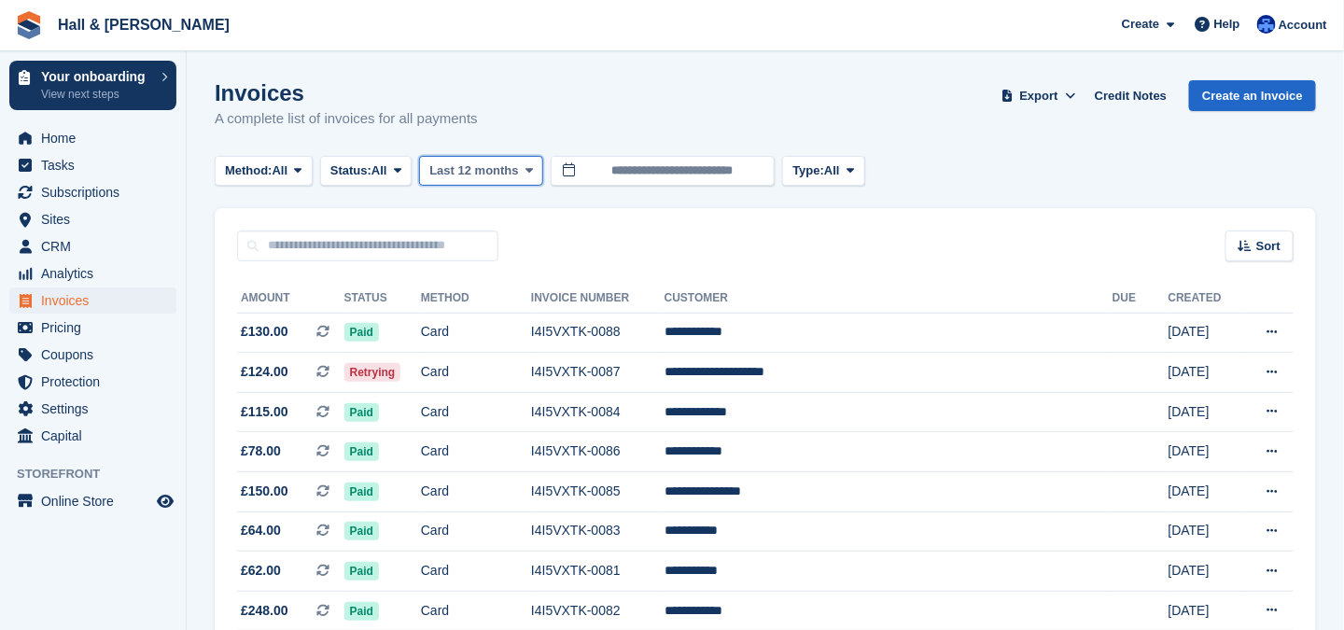
click at [527, 169] on icon at bounding box center [529, 170] width 7 height 12
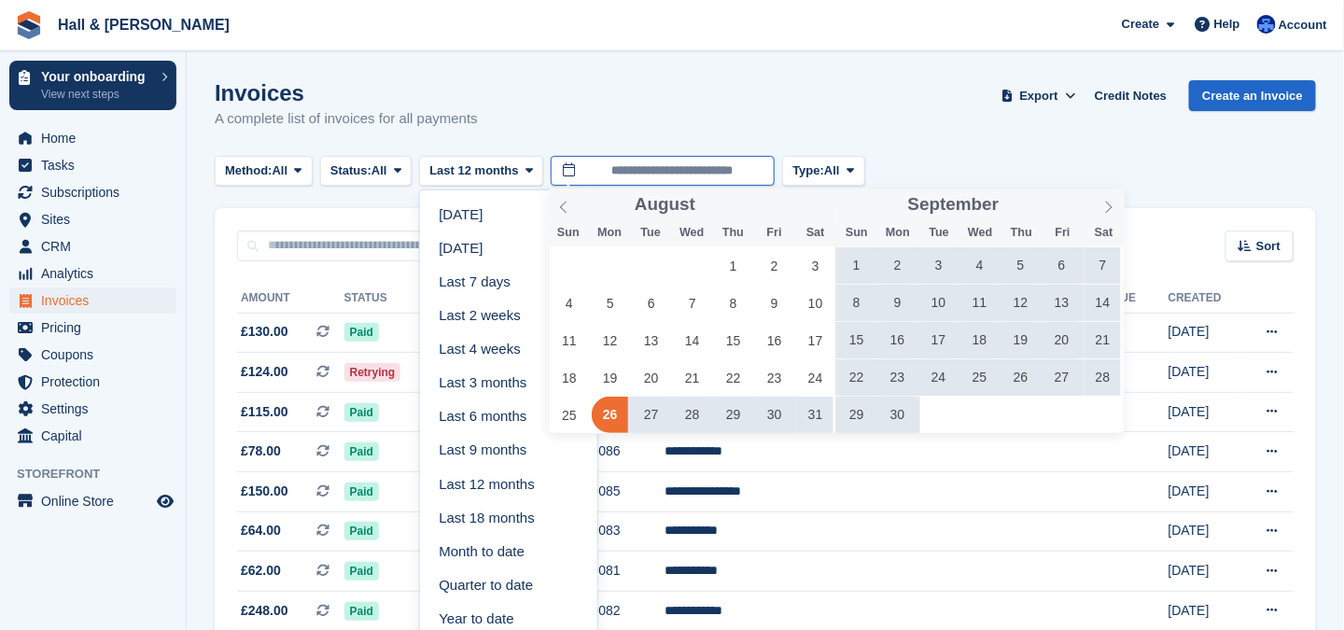
click at [597, 174] on input "**********" at bounding box center [663, 171] width 224 height 31
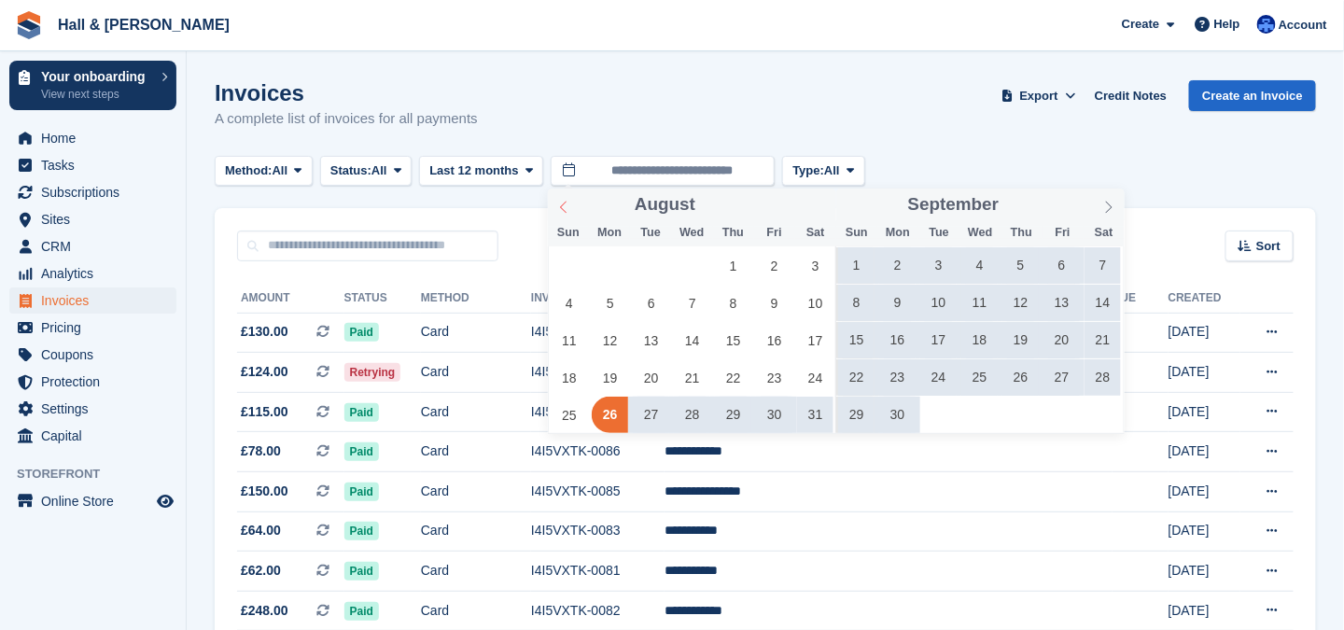
click at [565, 208] on icon at bounding box center [563, 207] width 13 height 13
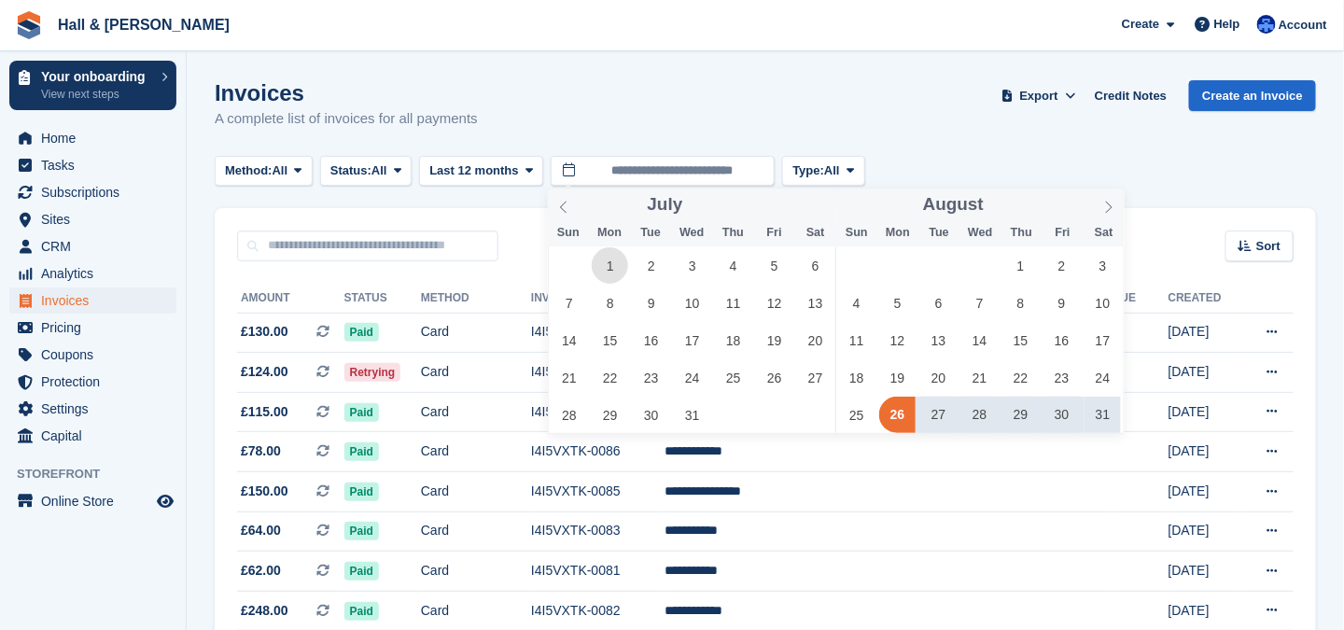
click at [609, 272] on span "1" at bounding box center [610, 265] width 36 height 36
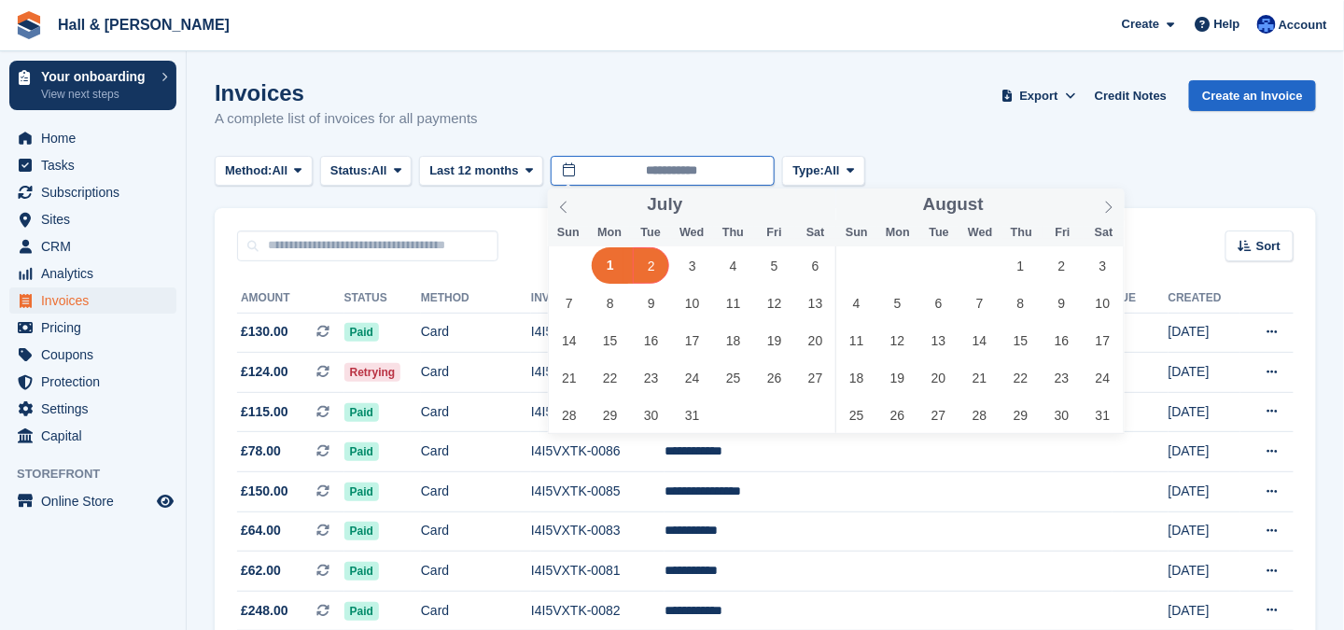
click at [764, 170] on input "**********" at bounding box center [663, 171] width 224 height 31
click at [676, 265] on div "30 1 2 3 4 5 6 7 8 9 10 11 12 13 14 15 16 17 18 19 20 21 22 23 24 25 26 27 28 2…" at bounding box center [692, 339] width 287 height 187
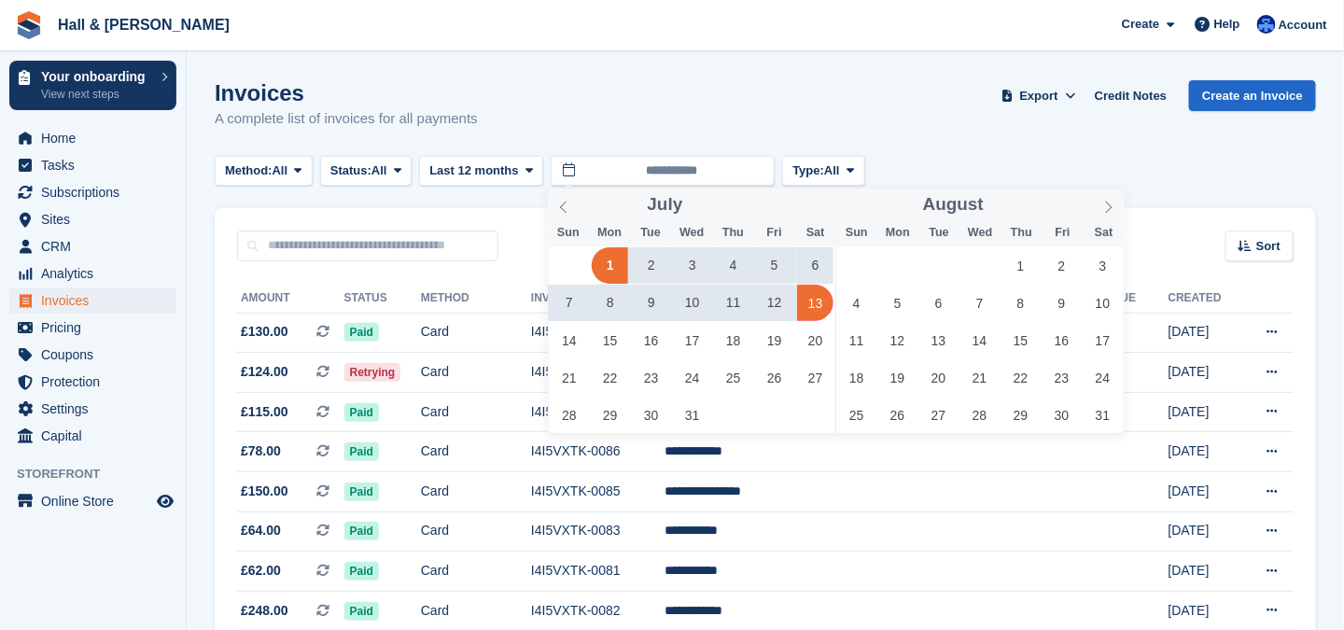
click at [831, 296] on span "13" at bounding box center [815, 303] width 36 height 36
type input "**********"
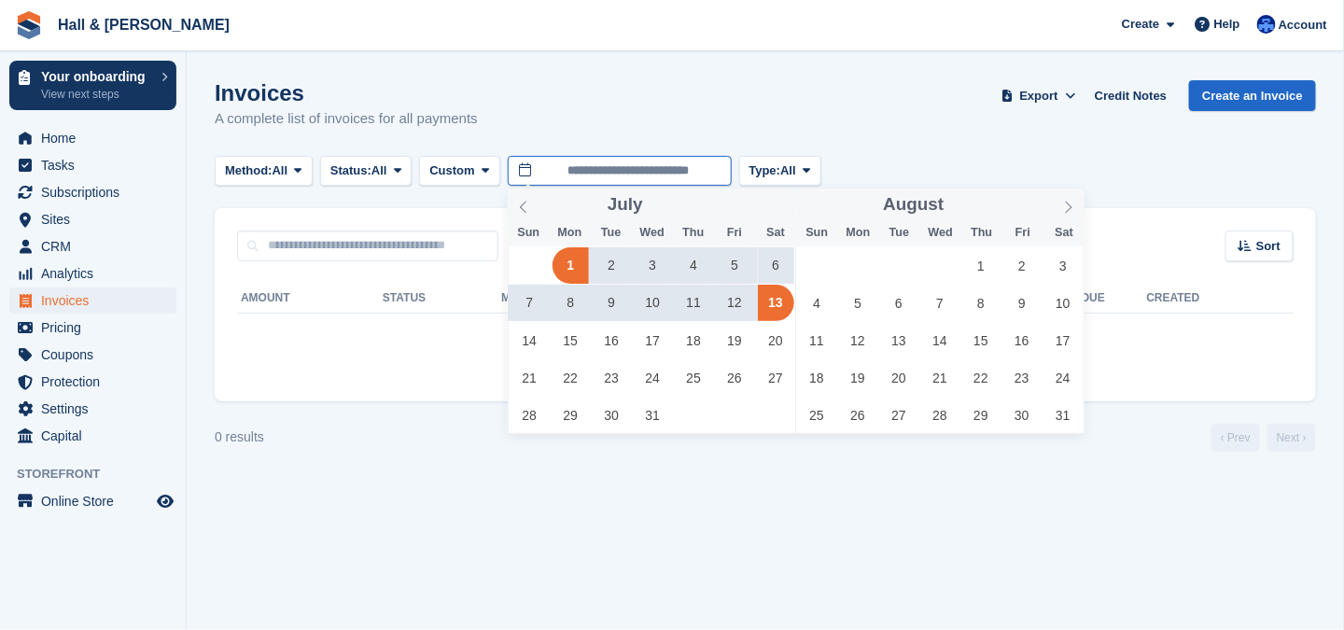
click at [674, 172] on input "**********" at bounding box center [620, 171] width 224 height 31
click at [978, 266] on span "1" at bounding box center [981, 265] width 36 height 36
type input "**********"
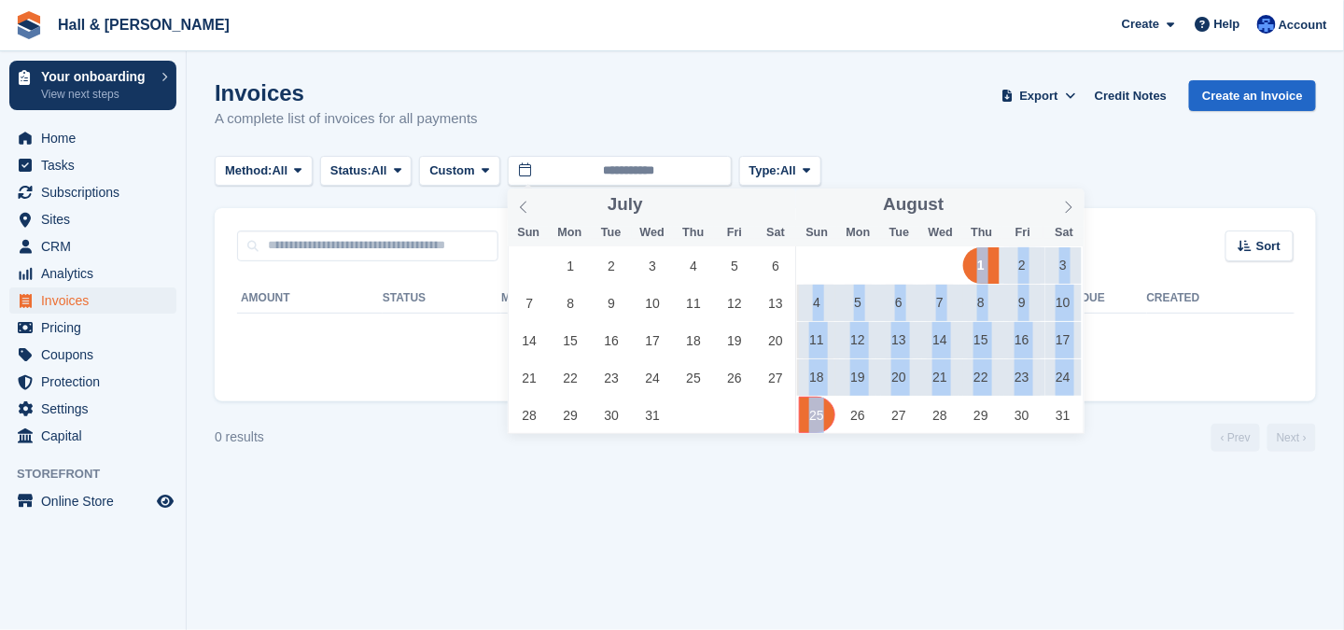
drag, startPoint x: 978, startPoint y: 266, endPoint x: 828, endPoint y: 416, distance: 212.5
click at [828, 416] on div "28 29 30 31 1 2 3 4 5 6 7 8 9 10 11 12 13 14 15 16 17 18 19 20 21 22 23 24 25 2…" at bounding box center [939, 339] width 287 height 187
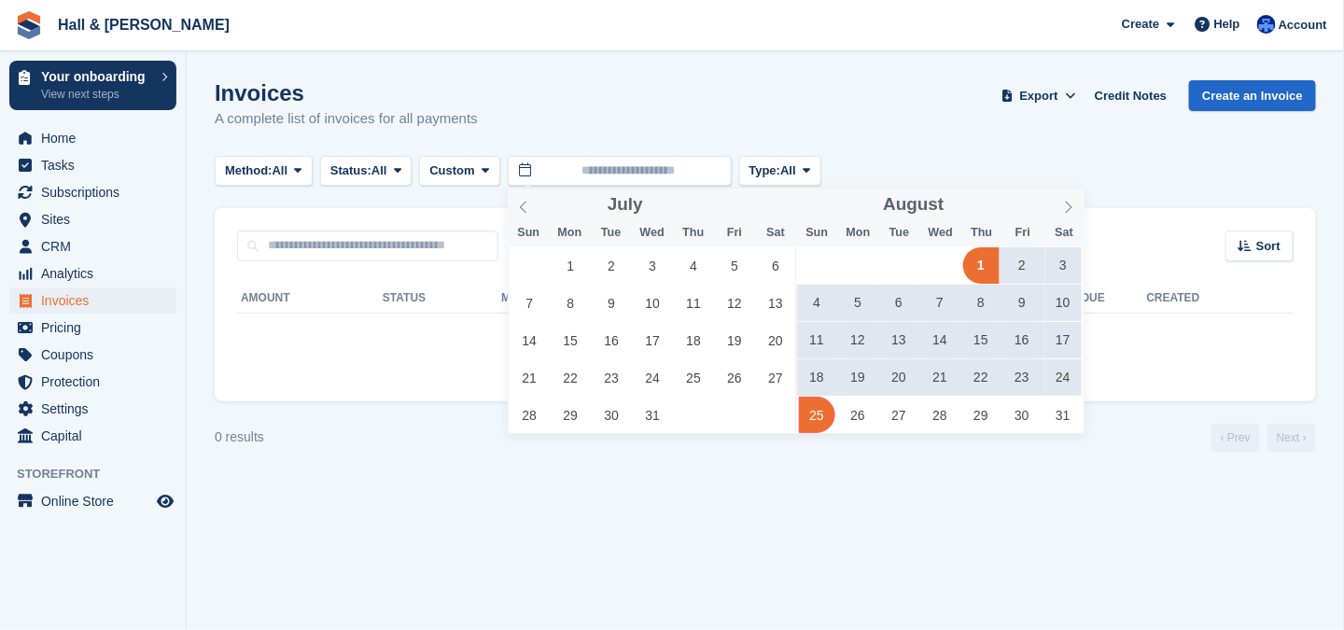
drag, startPoint x: 828, startPoint y: 416, endPoint x: 853, endPoint y: 483, distance: 70.9
click at [853, 483] on section "Invoices A complete list of invoices for all payments Export Export Invoices Ex…" at bounding box center [765, 315] width 1157 height 630
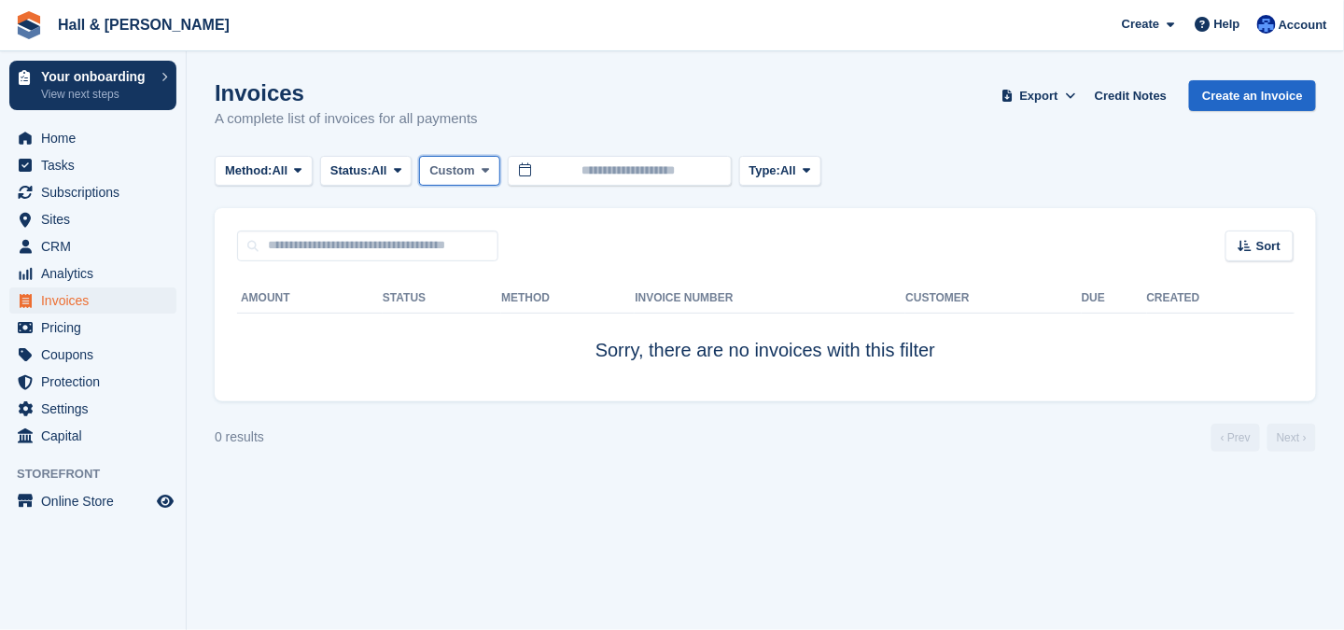
click at [489, 167] on icon at bounding box center [485, 170] width 7 height 12
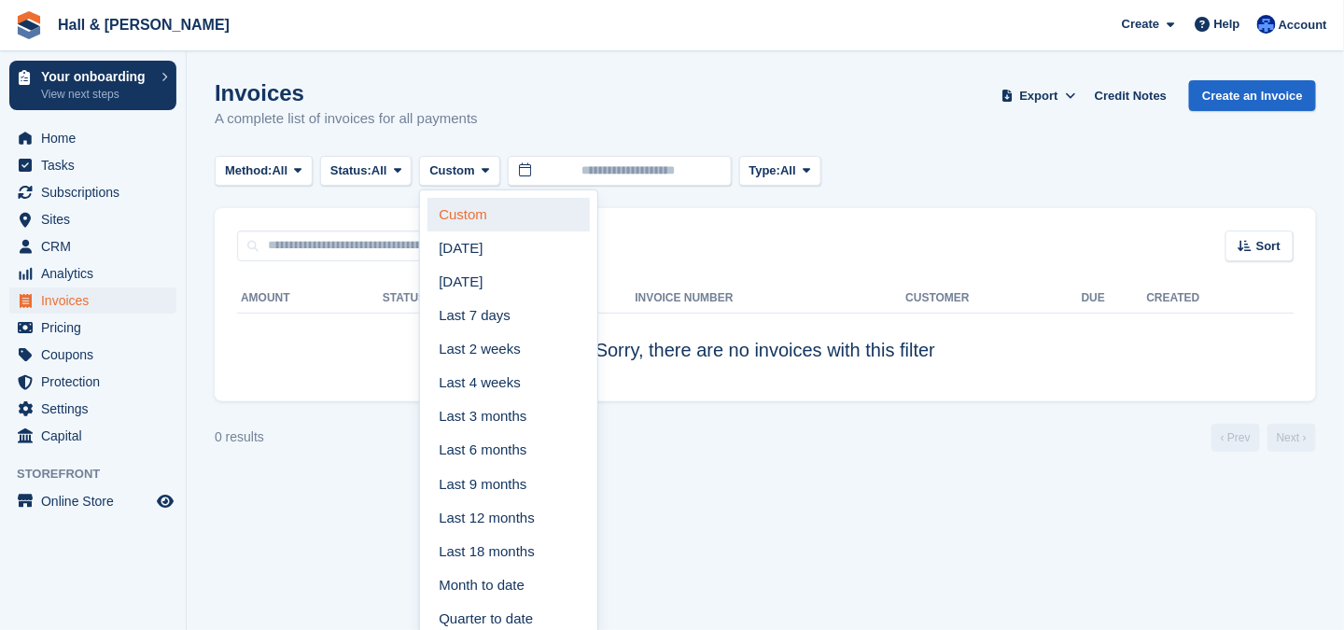
click at [469, 215] on link "Custom" at bounding box center [509, 215] width 162 height 34
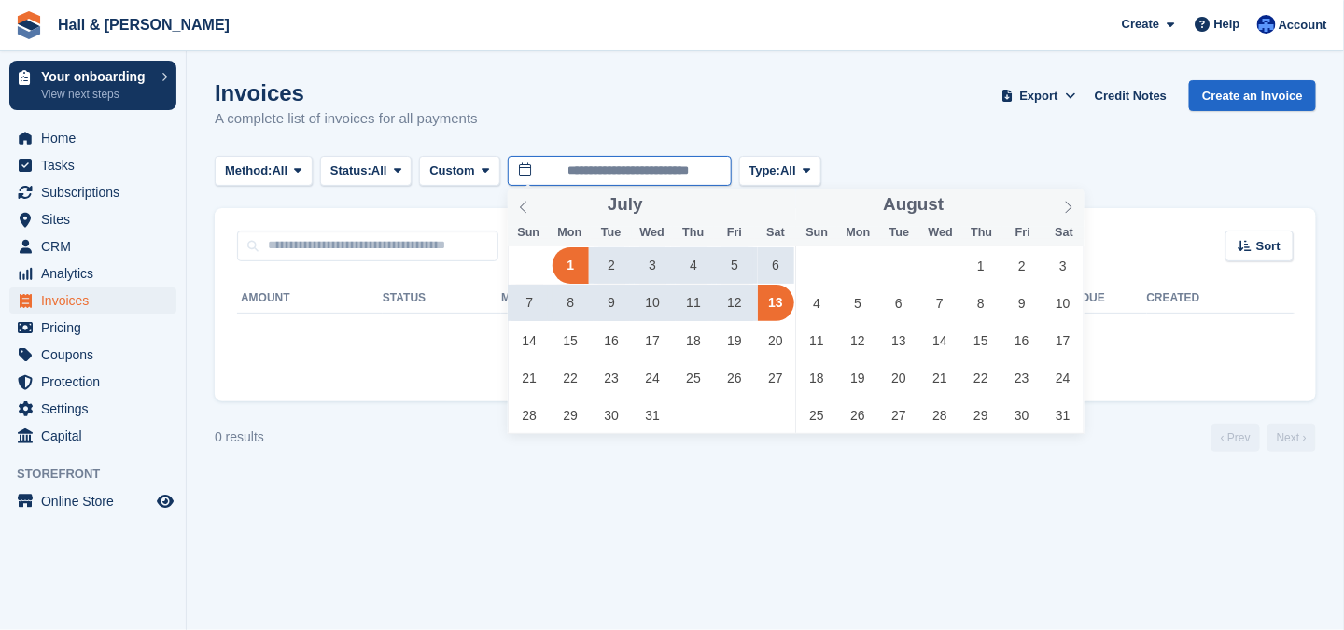
click at [720, 176] on input "**********" at bounding box center [620, 171] width 224 height 31
click at [981, 268] on span "1" at bounding box center [981, 265] width 36 height 36
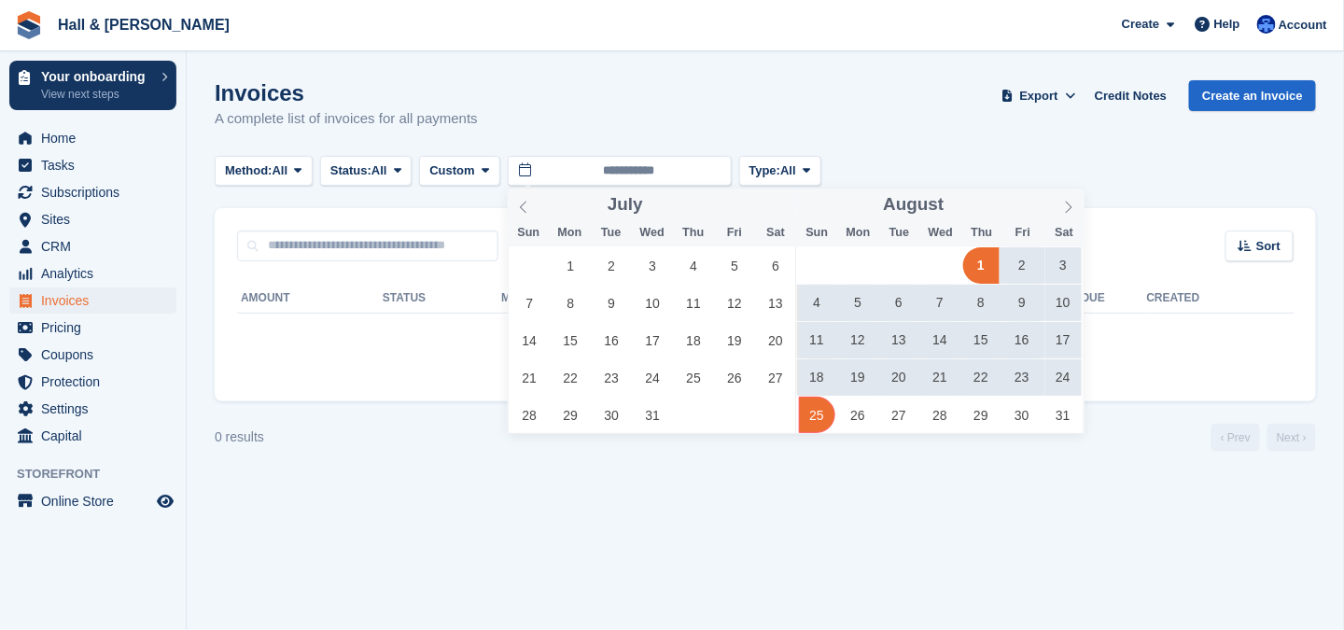
click at [818, 414] on span "25" at bounding box center [817, 415] width 36 height 36
type input "**********"
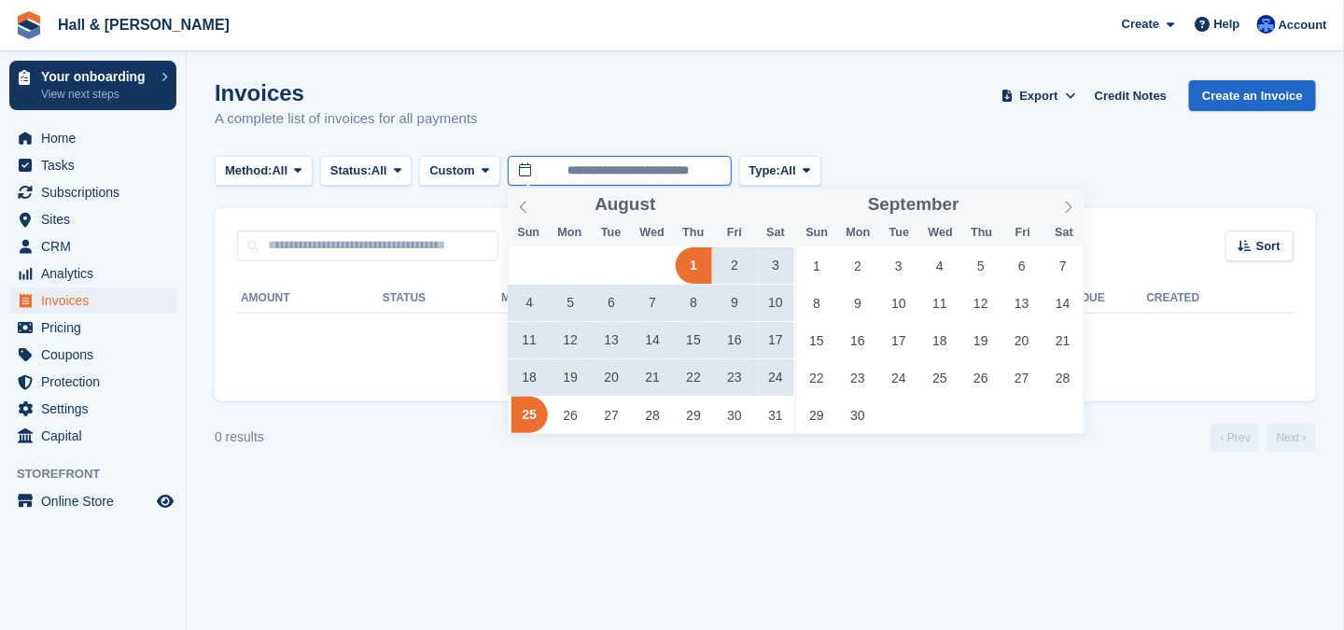
click at [708, 178] on input "**********" at bounding box center [620, 171] width 224 height 31
click at [774, 374] on span "24" at bounding box center [776, 377] width 36 height 36
click at [686, 266] on span "1" at bounding box center [694, 265] width 36 height 36
type input "**********"
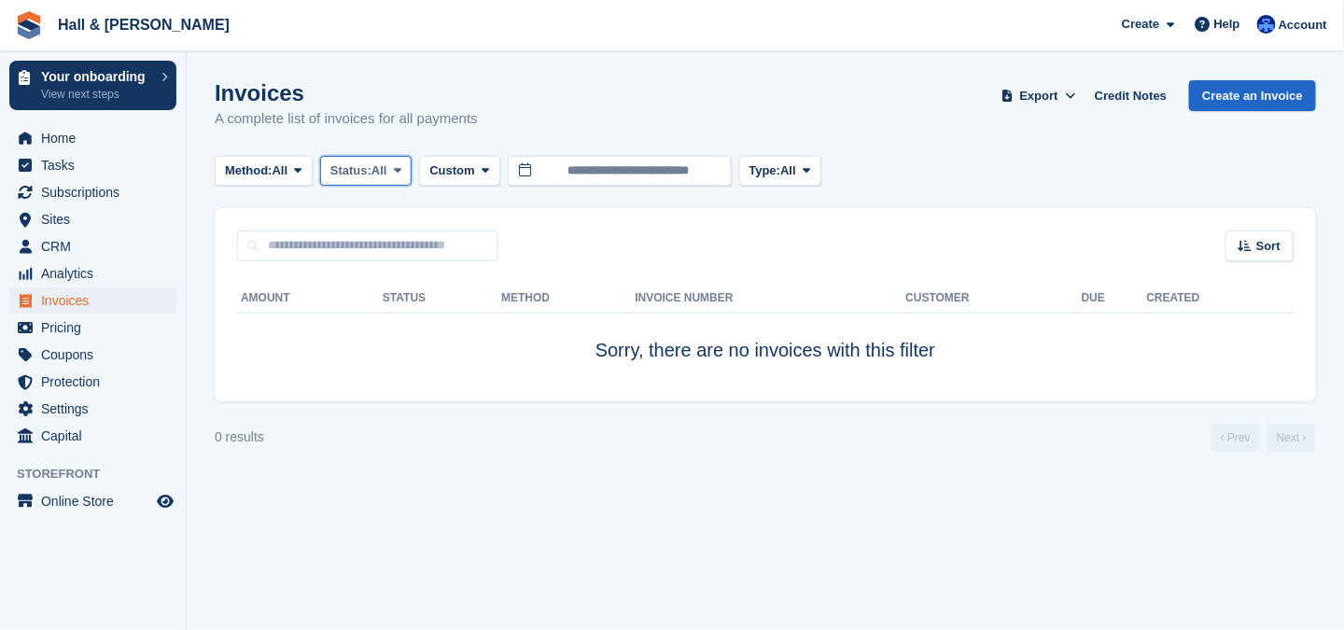
click at [368, 173] on span "Status:" at bounding box center [350, 170] width 41 height 19
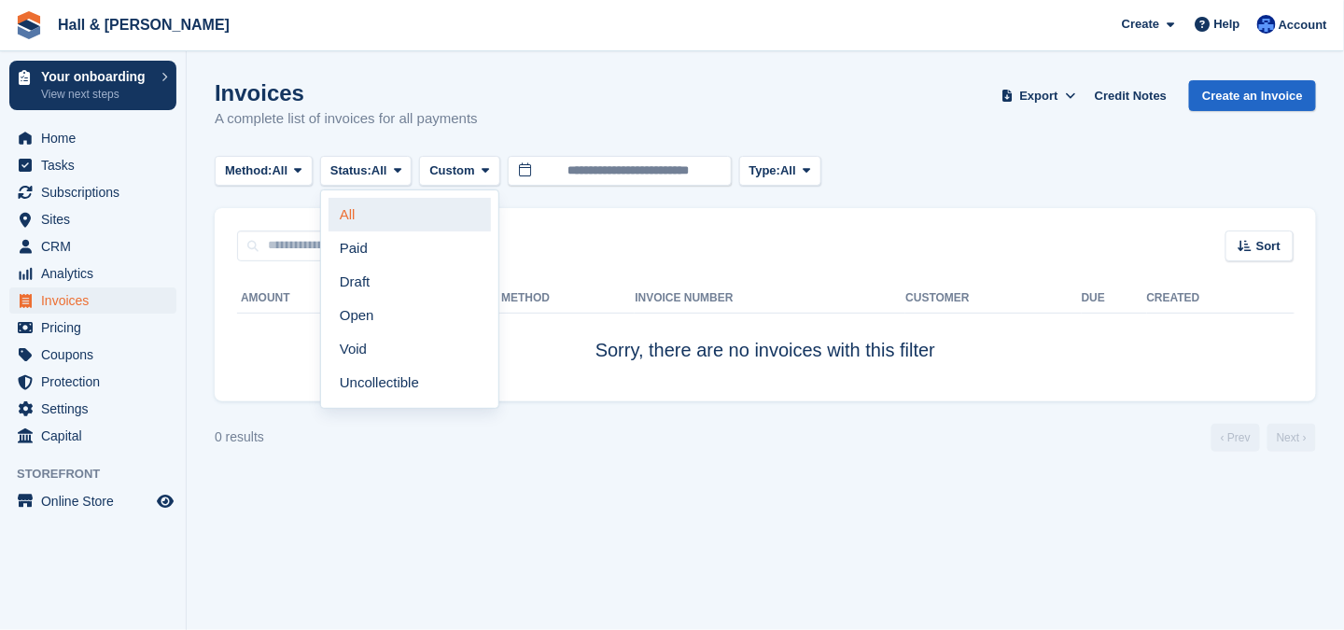
click at [351, 211] on link "All" at bounding box center [410, 215] width 162 height 34
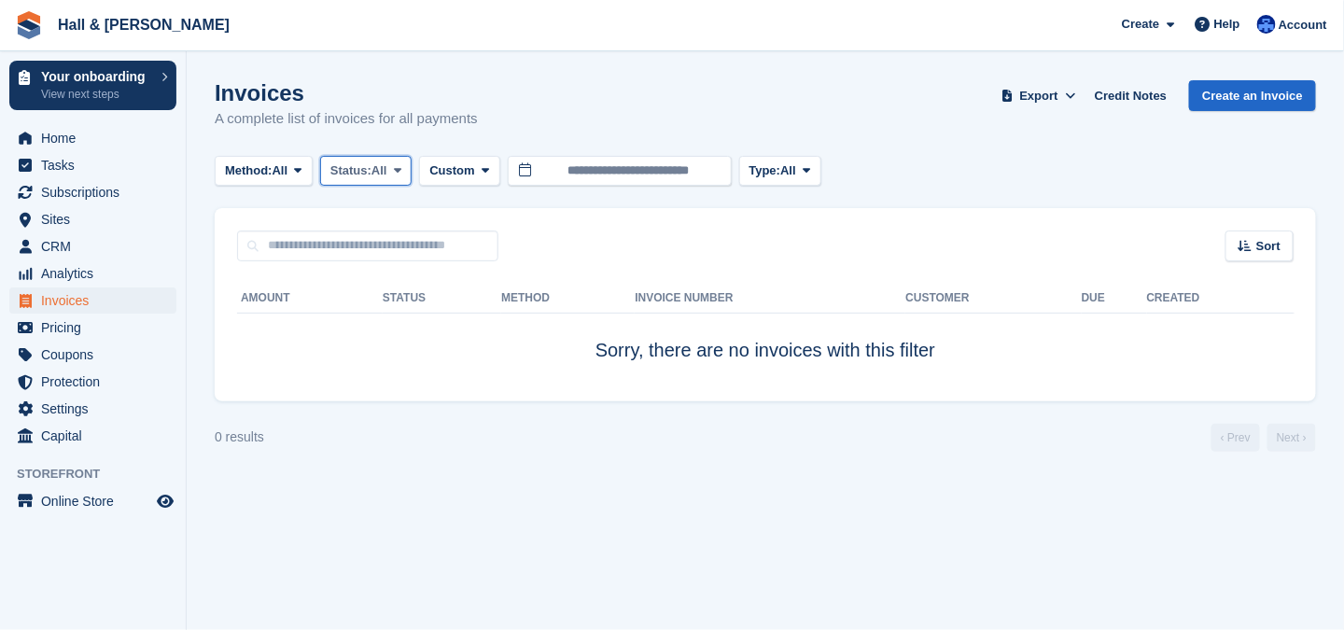
click at [405, 176] on span at bounding box center [397, 170] width 15 height 15
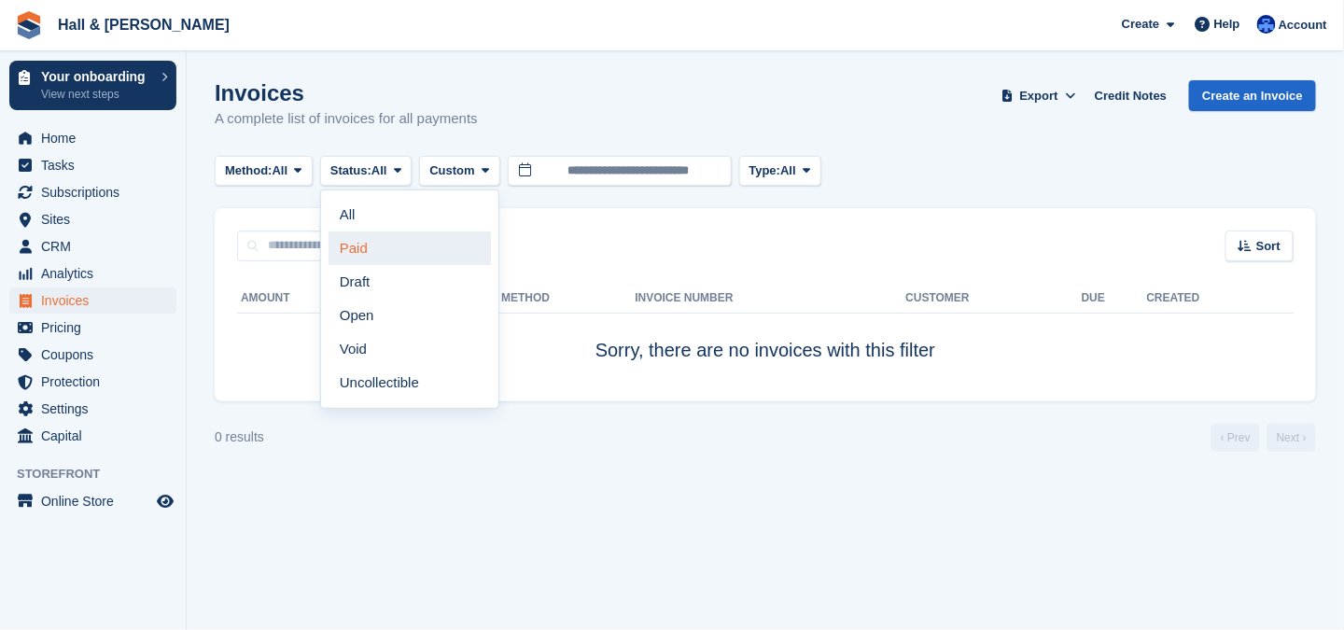
click at [367, 250] on link "Paid" at bounding box center [410, 248] width 162 height 34
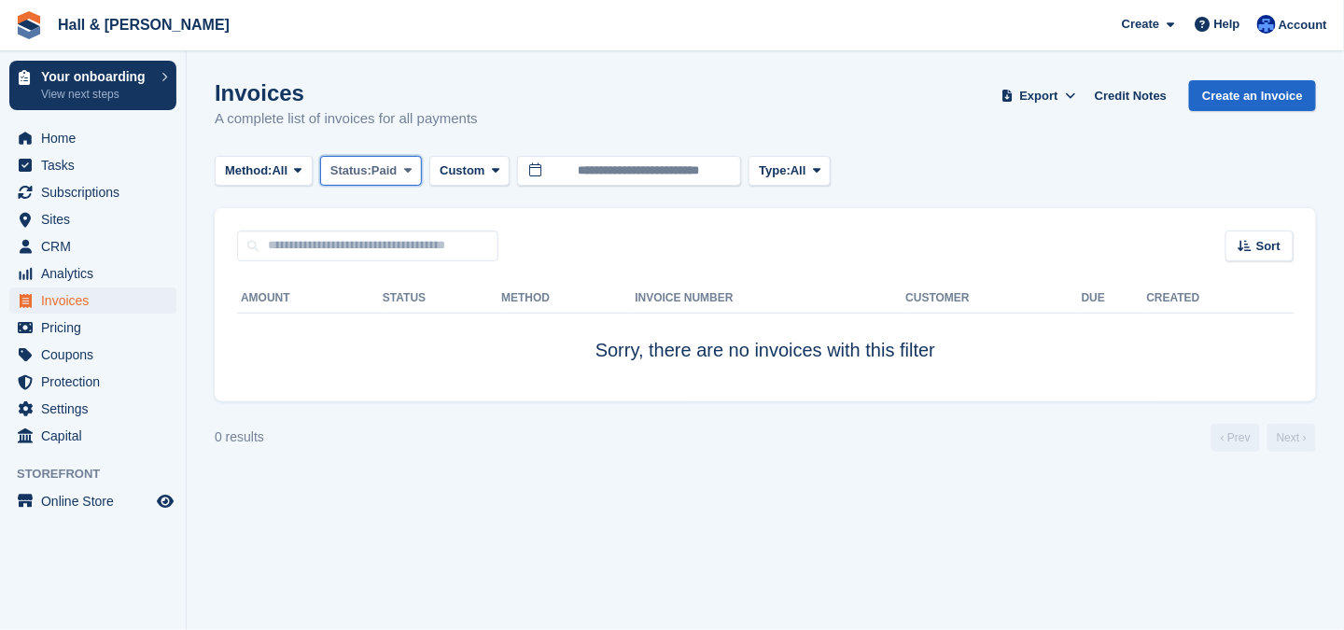
click at [407, 173] on icon at bounding box center [407, 170] width 7 height 12
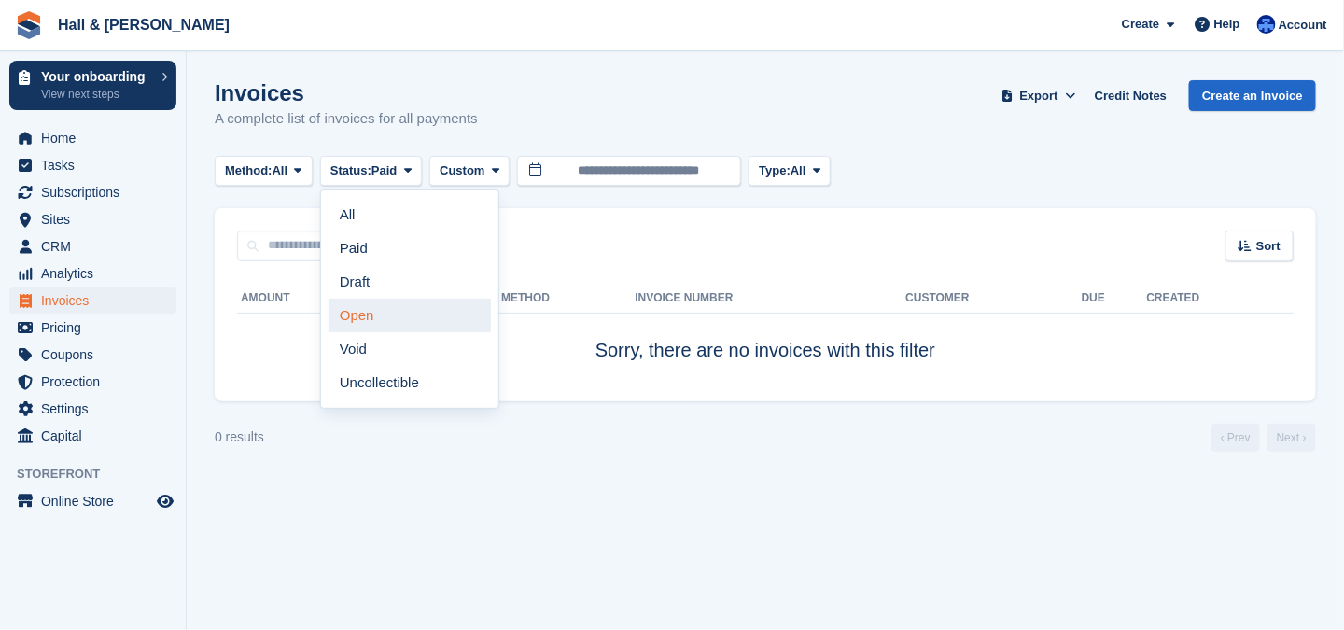
click at [373, 320] on link "Open" at bounding box center [410, 316] width 162 height 34
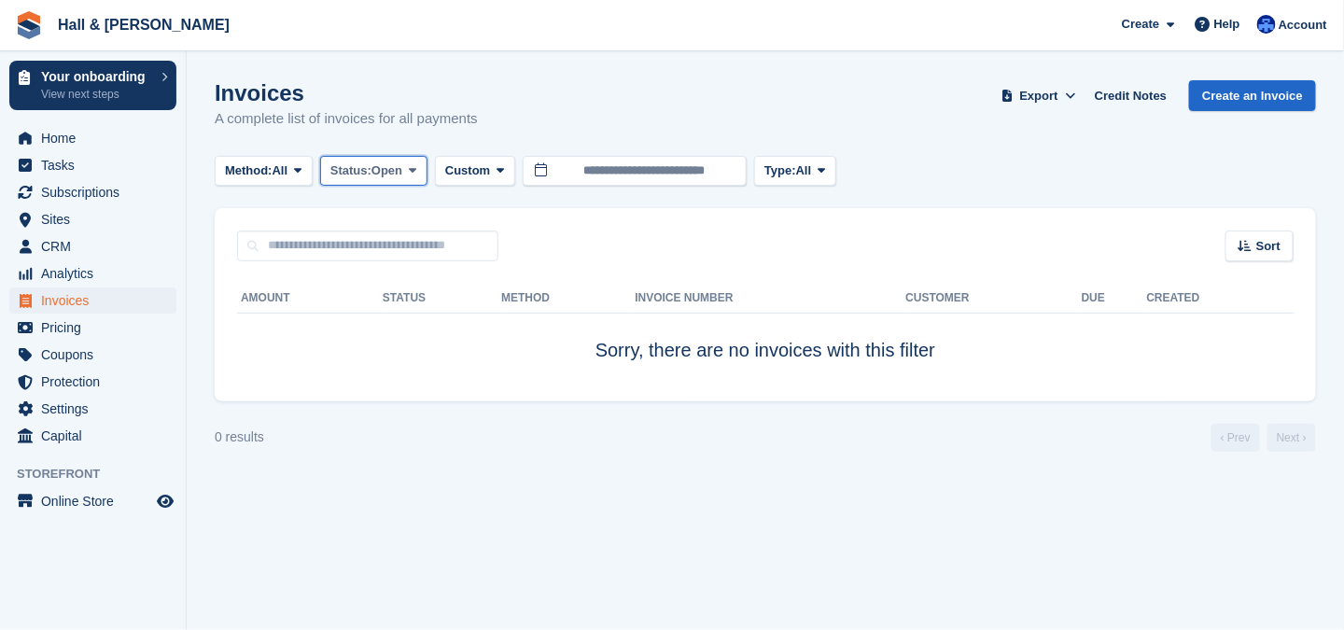
click at [416, 174] on icon at bounding box center [412, 170] width 7 height 12
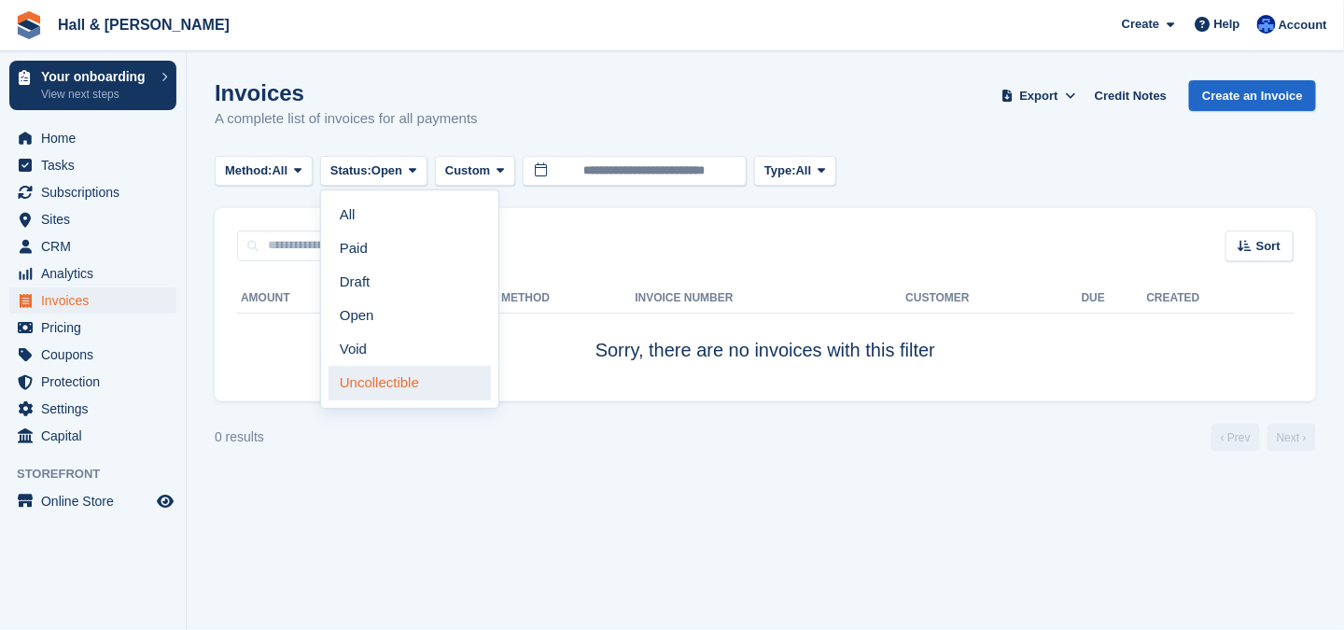
click at [375, 389] on link "Uncollectible" at bounding box center [410, 383] width 162 height 34
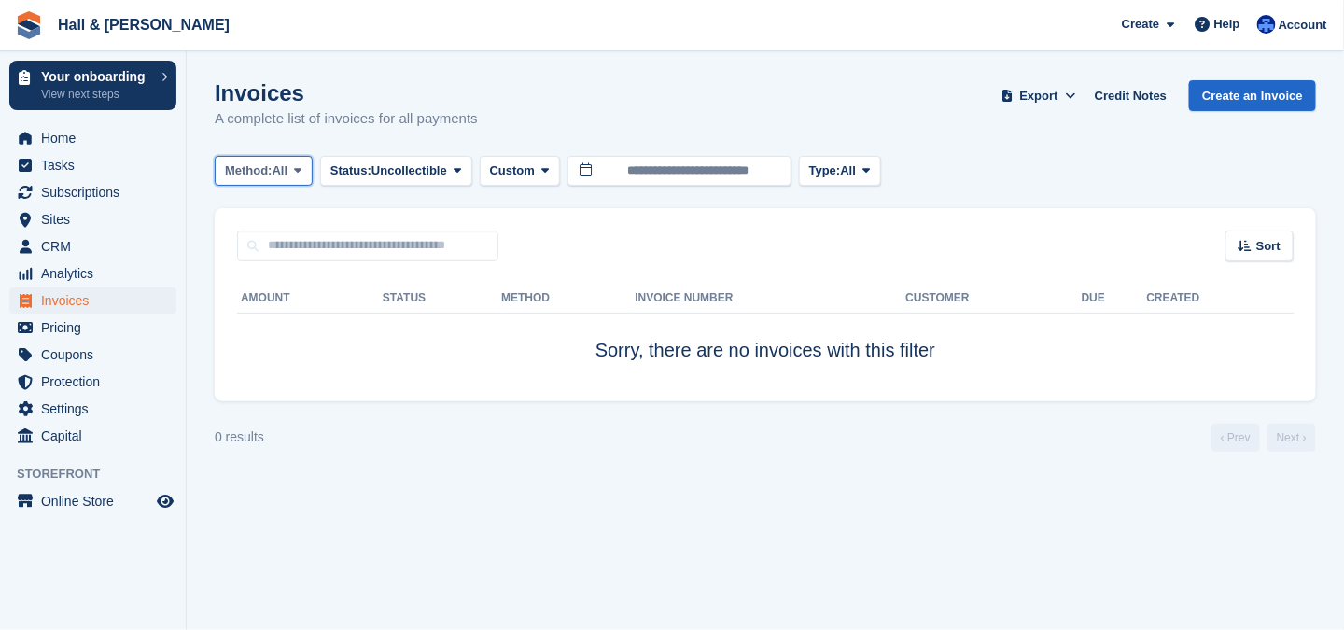
click at [305, 173] on span at bounding box center [297, 170] width 15 height 15
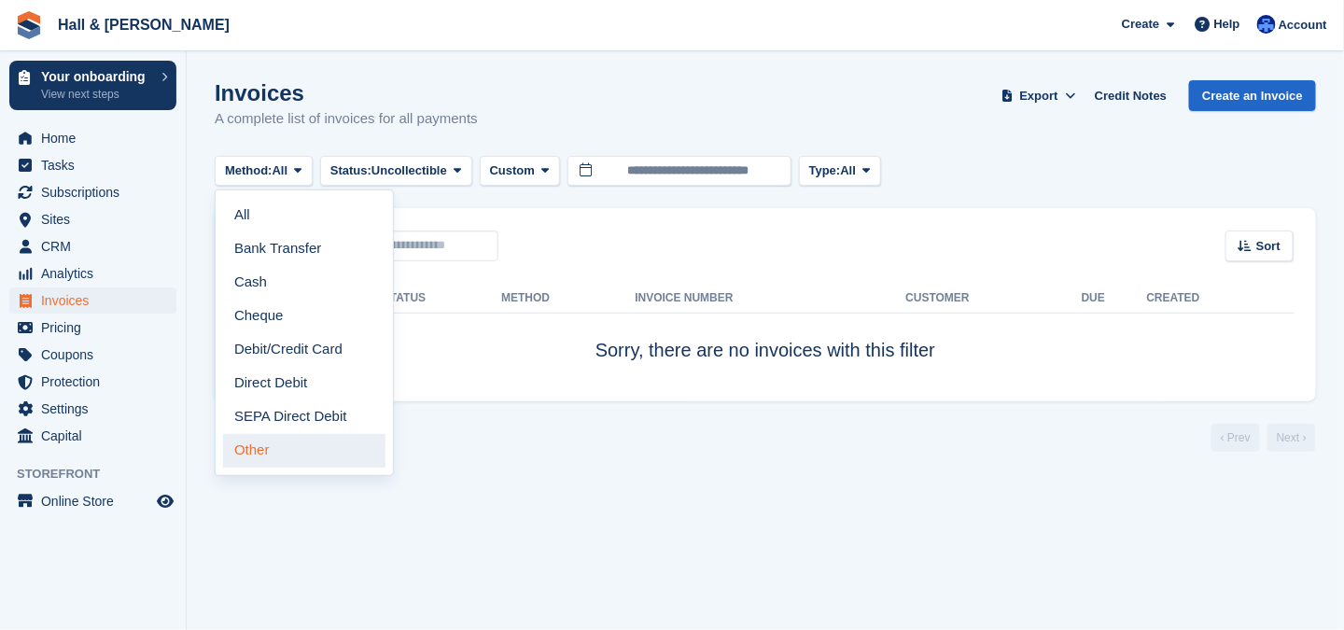
click at [261, 452] on link "Other" at bounding box center [304, 451] width 162 height 34
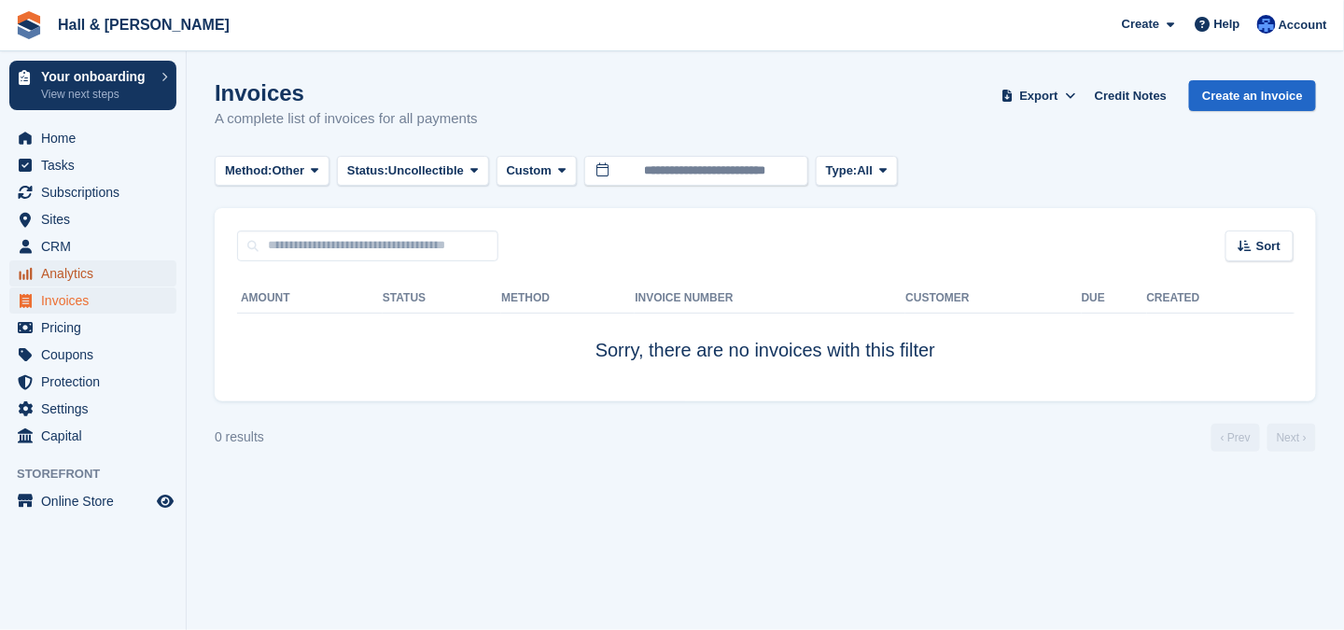
click at [93, 276] on span "Analytics" at bounding box center [97, 273] width 112 height 26
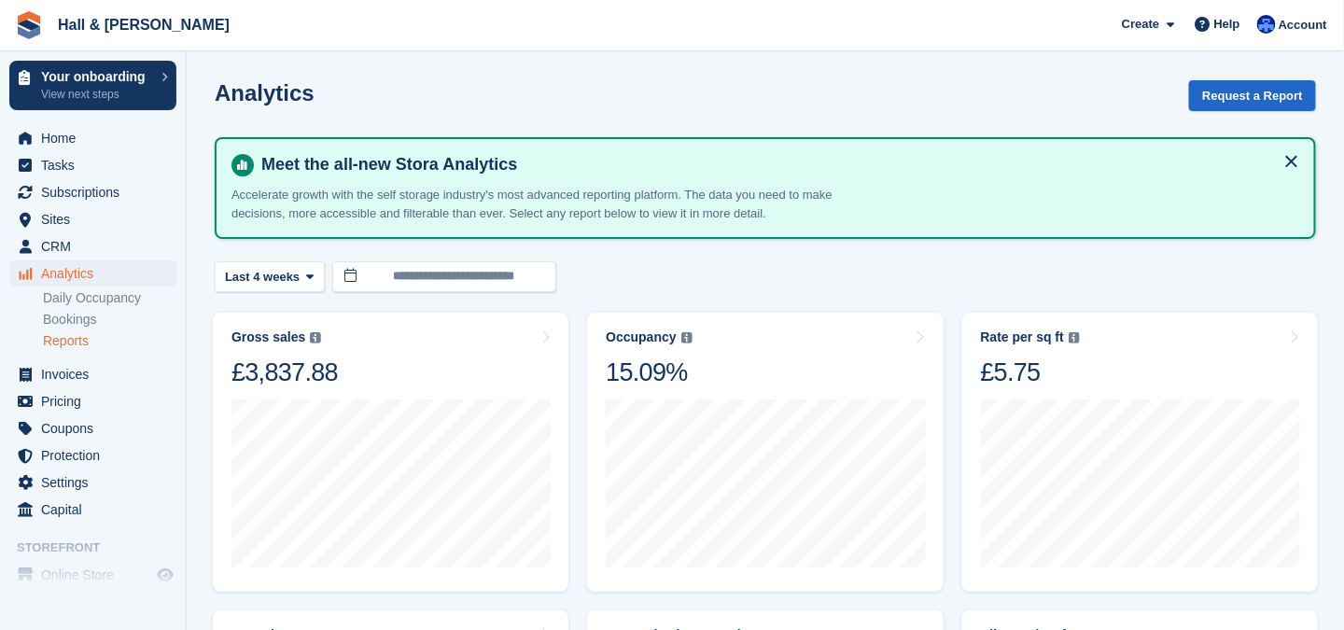
click at [71, 345] on link "Reports" at bounding box center [109, 341] width 133 height 18
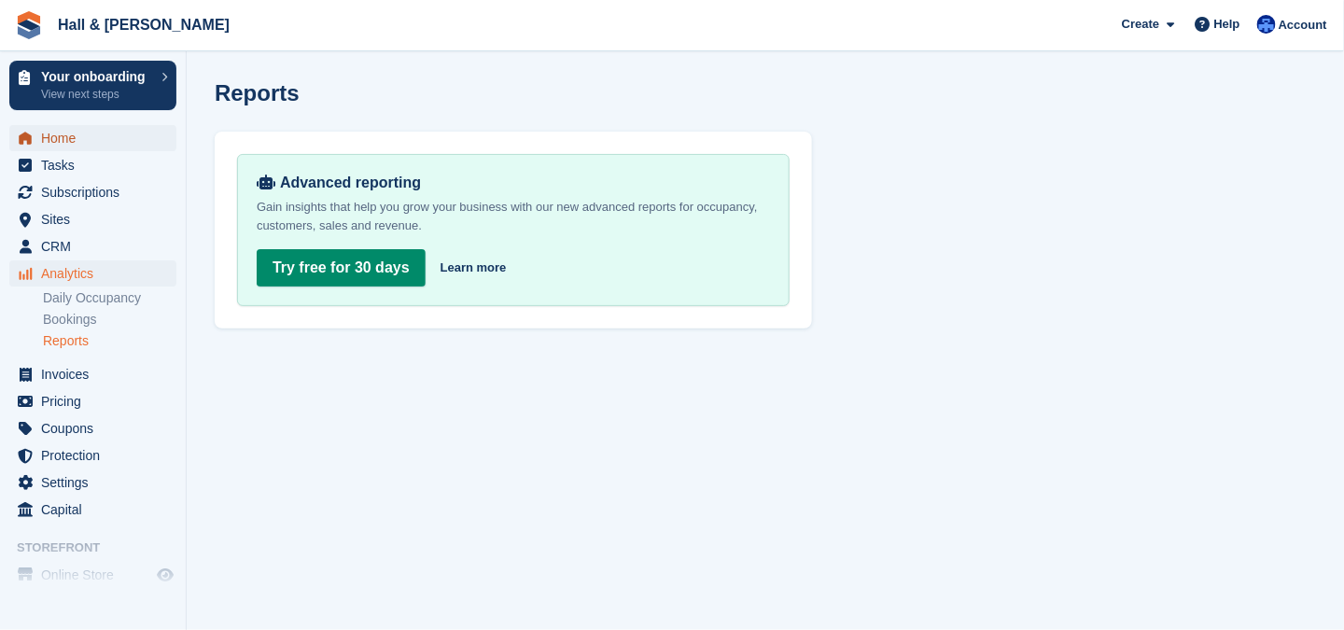
click at [61, 136] on span "Home" at bounding box center [97, 138] width 112 height 26
